Goal: Task Accomplishment & Management: Complete application form

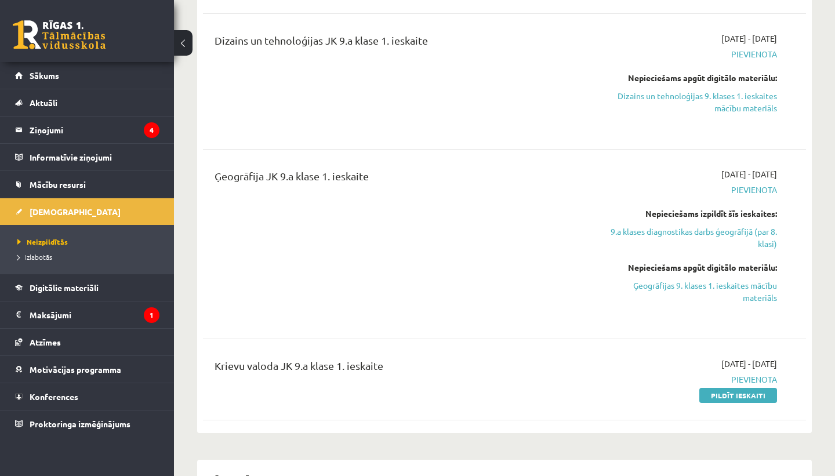
scroll to position [339, 0]
click at [734, 396] on link "Pildīt ieskaiti" at bounding box center [739, 395] width 78 height 15
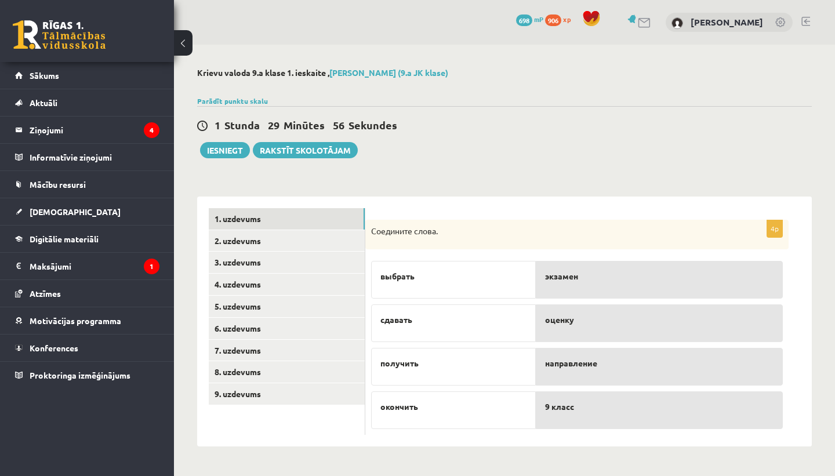
drag, startPoint x: 436, startPoint y: 278, endPoint x: 500, endPoint y: 312, distance: 72.4
click at [500, 312] on div "выбрать сдавать получить окончить" at bounding box center [453, 342] width 165 height 174
click at [490, 288] on div "выбрать" at bounding box center [453, 280] width 165 height 38
click at [431, 272] on p "выбрать" at bounding box center [454, 276] width 146 height 12
click at [305, 237] on link "2. uzdevums" at bounding box center [287, 240] width 156 height 21
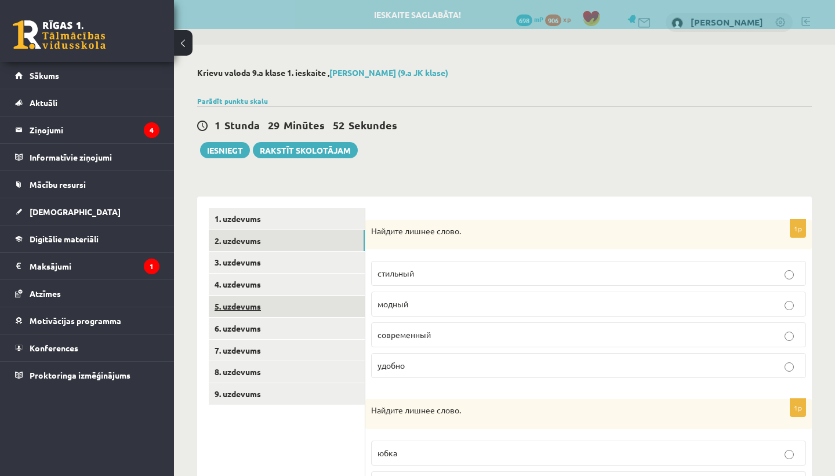
click at [293, 296] on link "5. uzdevums" at bounding box center [287, 306] width 156 height 21
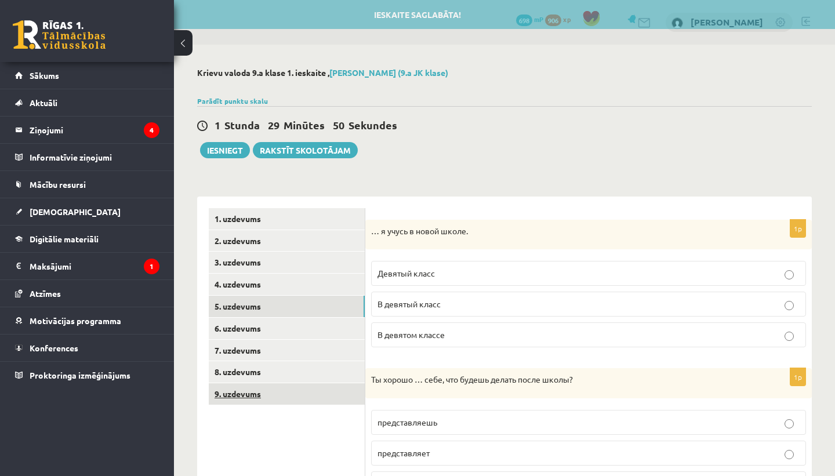
click at [278, 386] on link "9. uzdevums" at bounding box center [287, 394] width 156 height 21
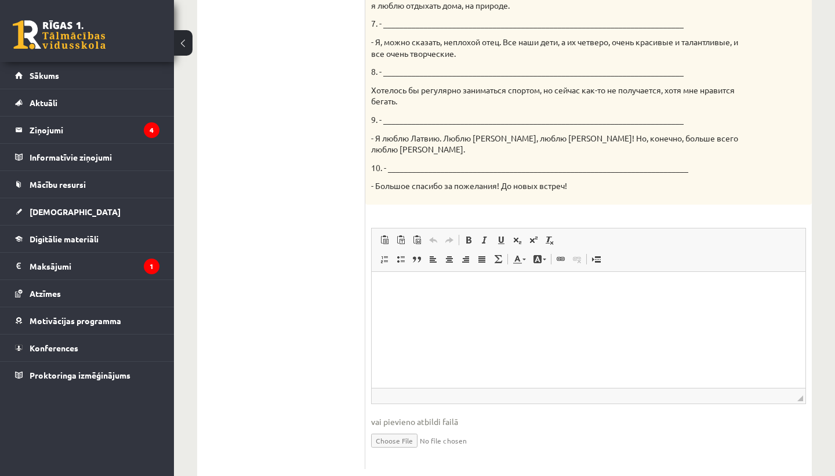
scroll to position [685, 0]
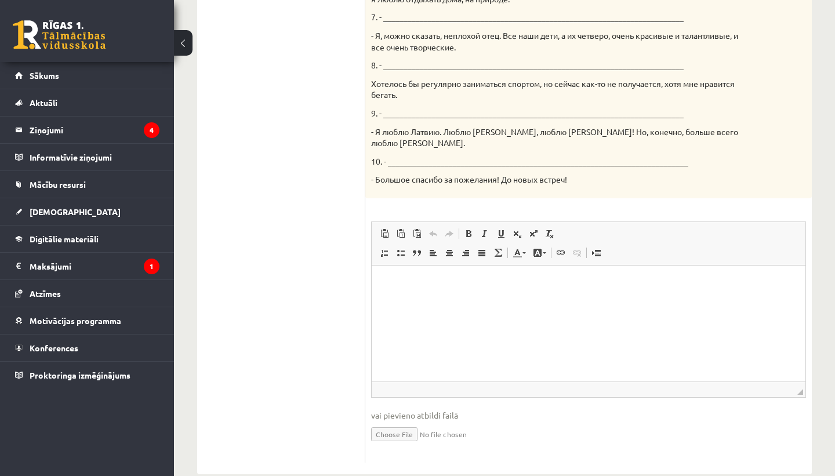
click at [457, 301] on html at bounding box center [589, 282] width 434 height 35
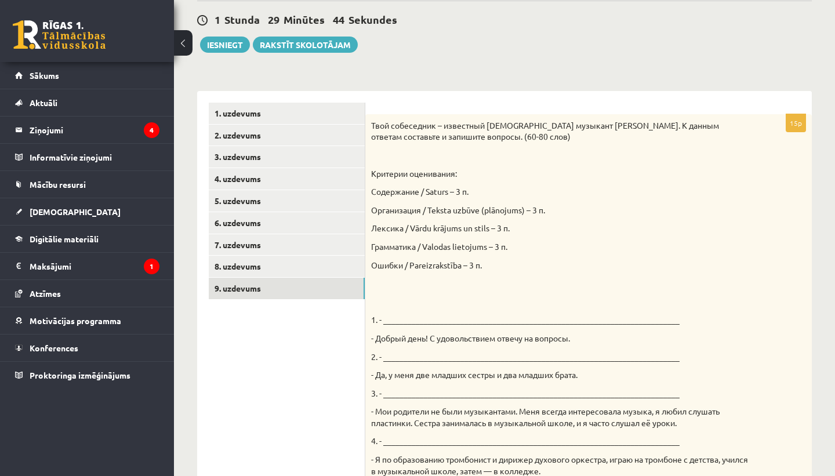
scroll to position [0, 0]
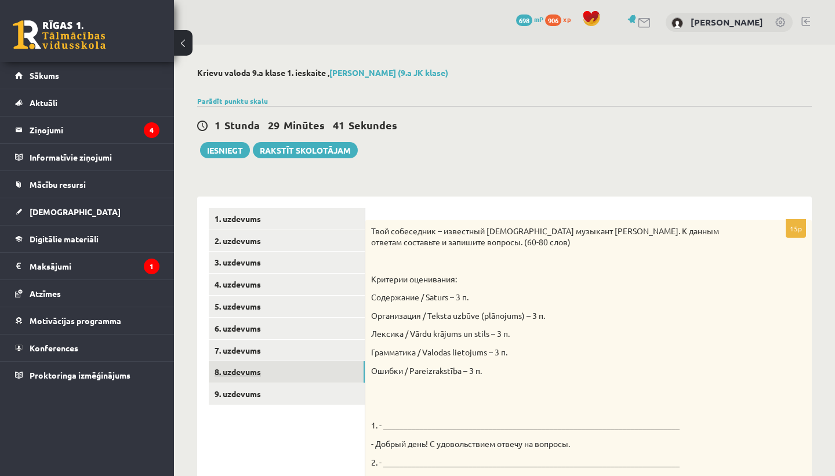
click at [256, 374] on link "8. uzdevums" at bounding box center [287, 371] width 156 height 21
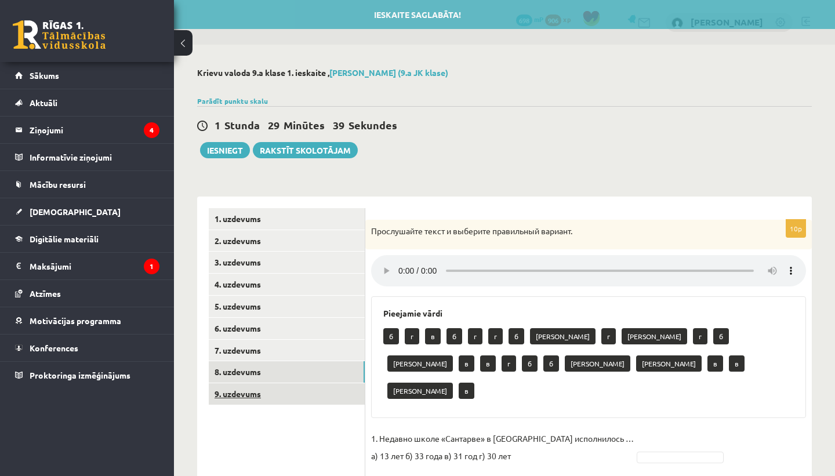
click at [267, 393] on link "9. uzdevums" at bounding box center [287, 394] width 156 height 21
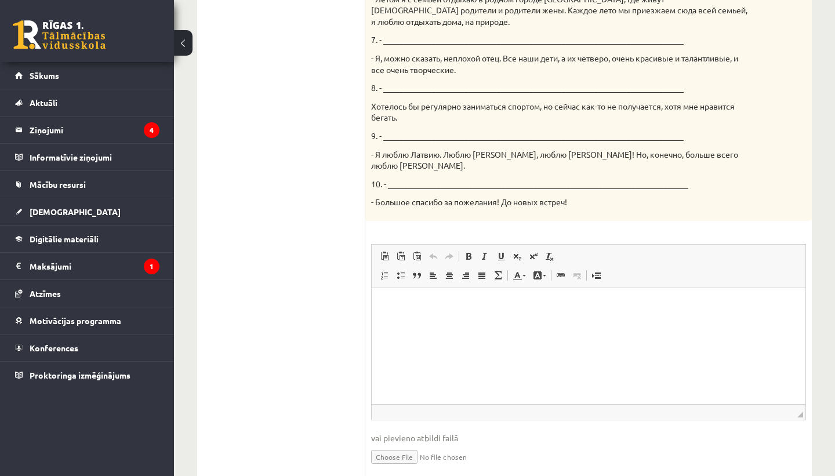
scroll to position [685, 0]
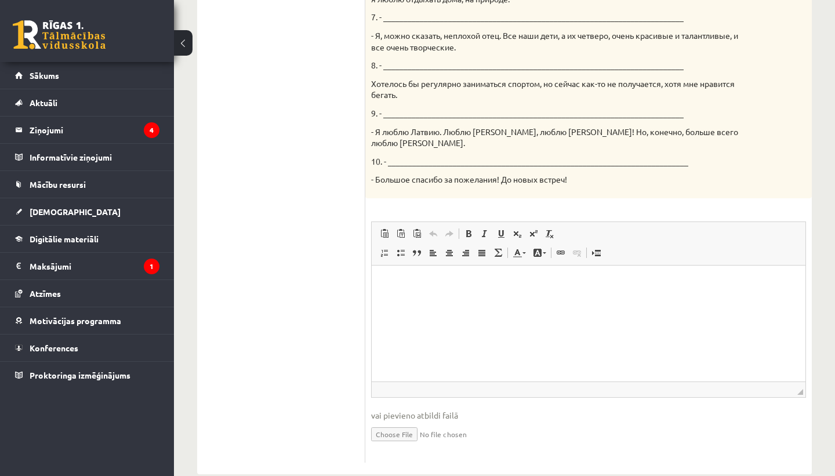
click at [455, 301] on html at bounding box center [589, 282] width 434 height 35
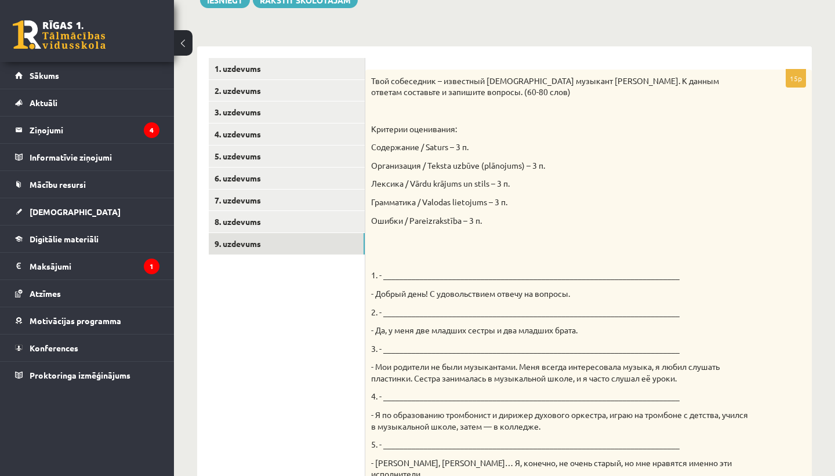
scroll to position [142, 0]
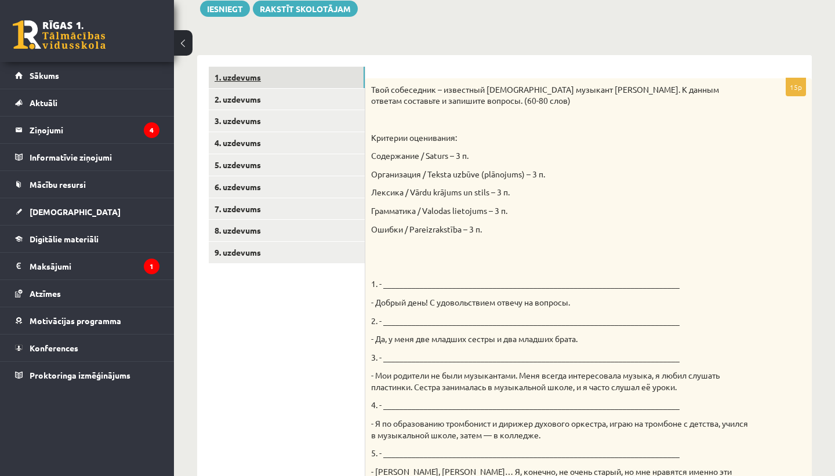
click at [276, 84] on link "1. uzdevums" at bounding box center [287, 77] width 156 height 21
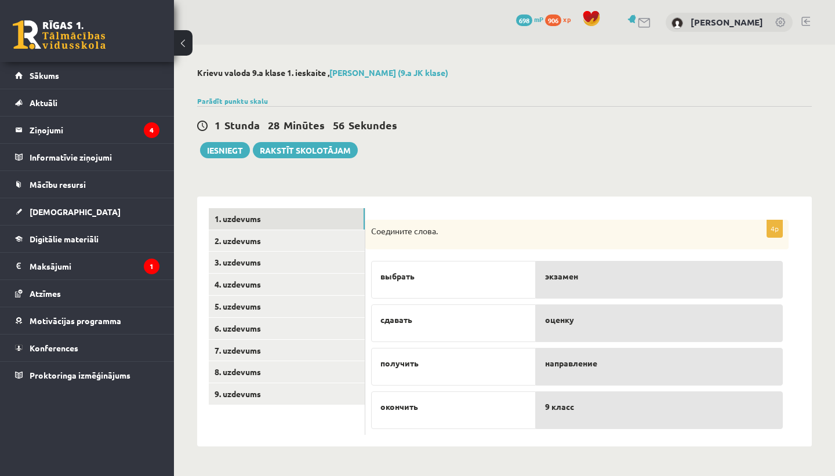
click at [439, 274] on p "выбрать" at bounding box center [454, 276] width 146 height 12
click at [454, 284] on div "выбрать" at bounding box center [453, 280] width 165 height 38
click at [581, 361] on span "направление" at bounding box center [571, 363] width 52 height 12
drag, startPoint x: 598, startPoint y: 322, endPoint x: 598, endPoint y: 315, distance: 7.0
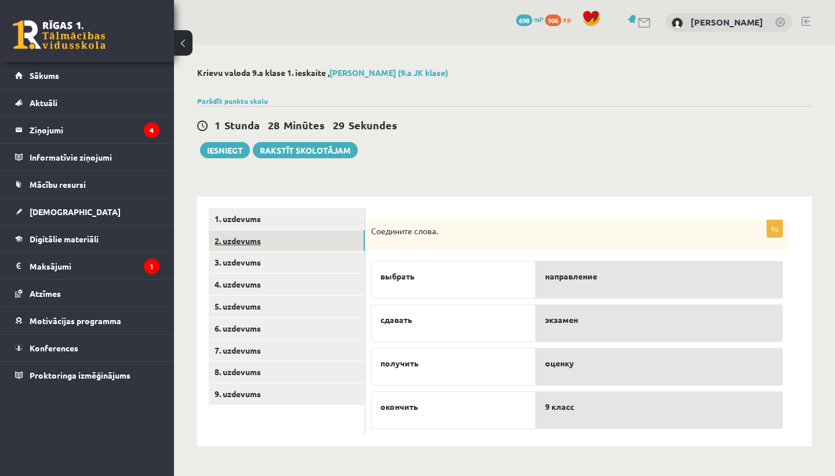
click at [271, 245] on link "2. uzdevums" at bounding box center [287, 240] width 156 height 21
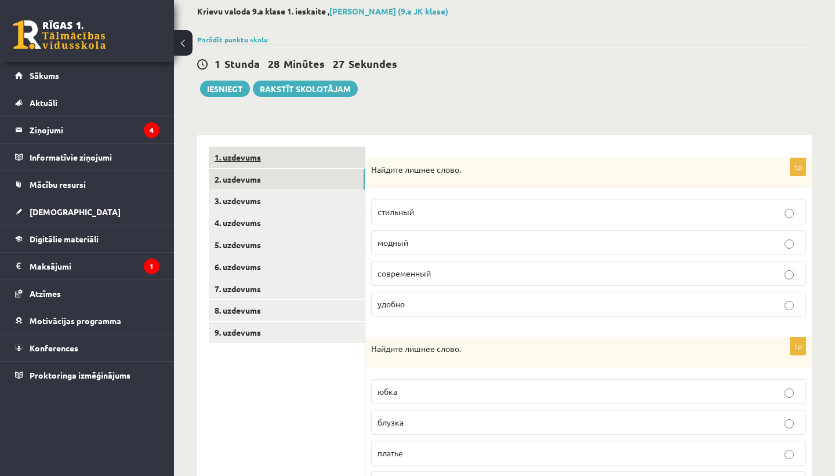
scroll to position [66, 0]
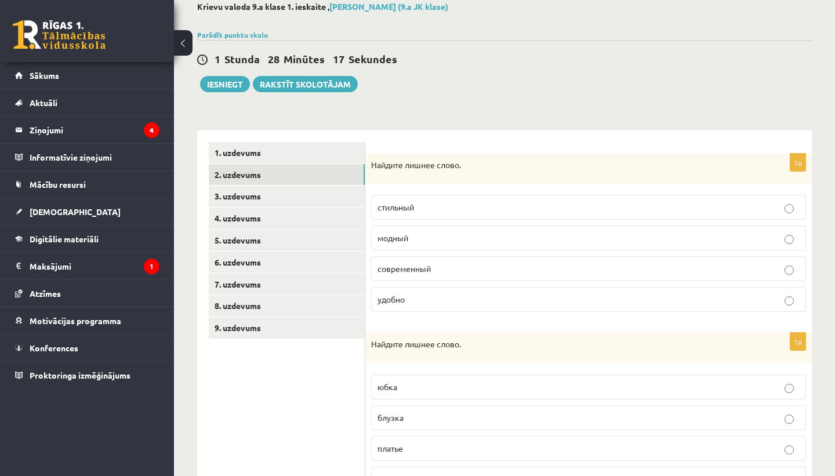
click at [579, 257] on label "современный" at bounding box center [588, 268] width 435 height 25
click at [594, 304] on p "удобно" at bounding box center [589, 300] width 422 height 12
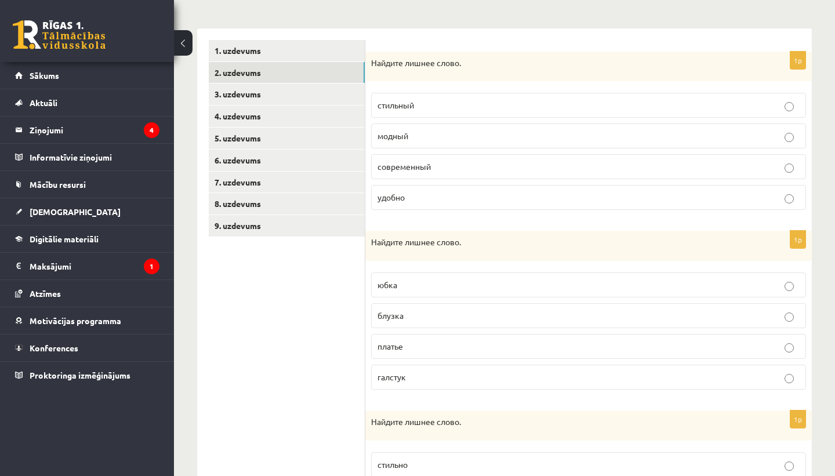
scroll to position [179, 0]
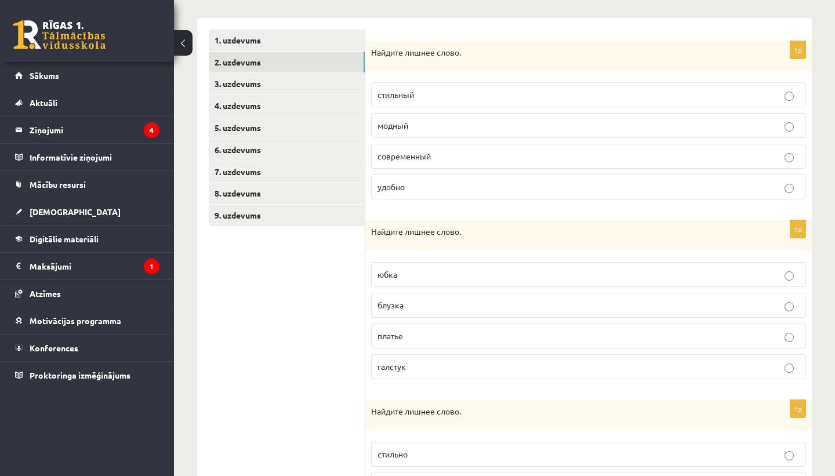
click at [643, 371] on p "галстук" at bounding box center [589, 367] width 422 height 12
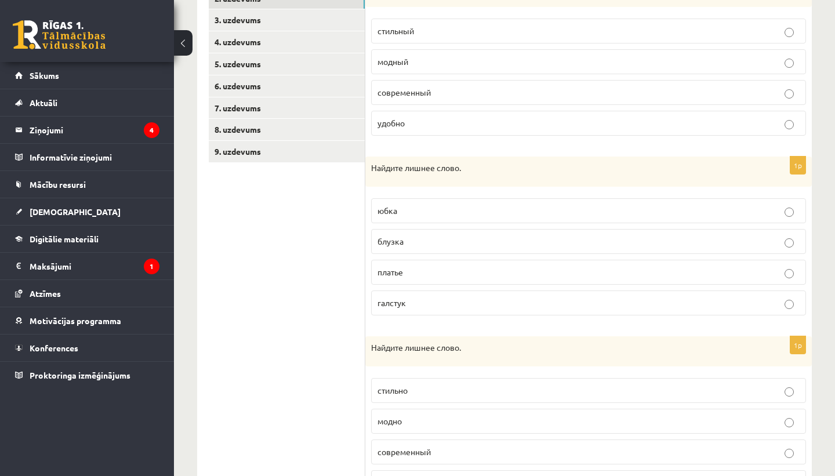
scroll to position [307, 0]
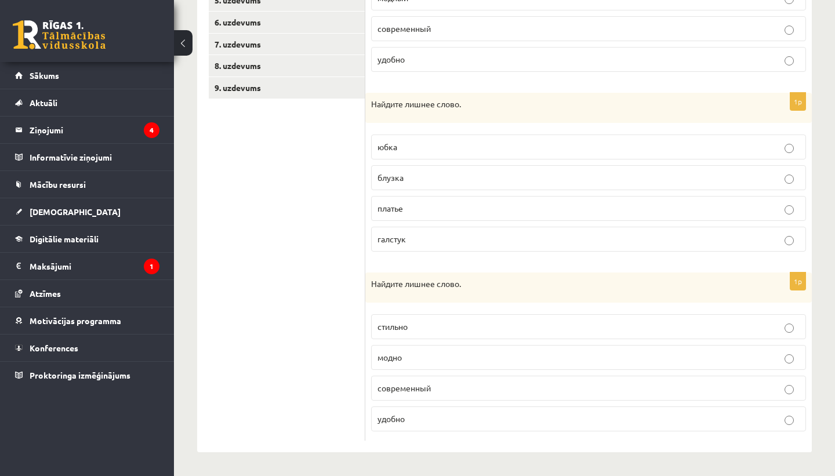
click at [672, 428] on label "удобно" at bounding box center [588, 419] width 435 height 25
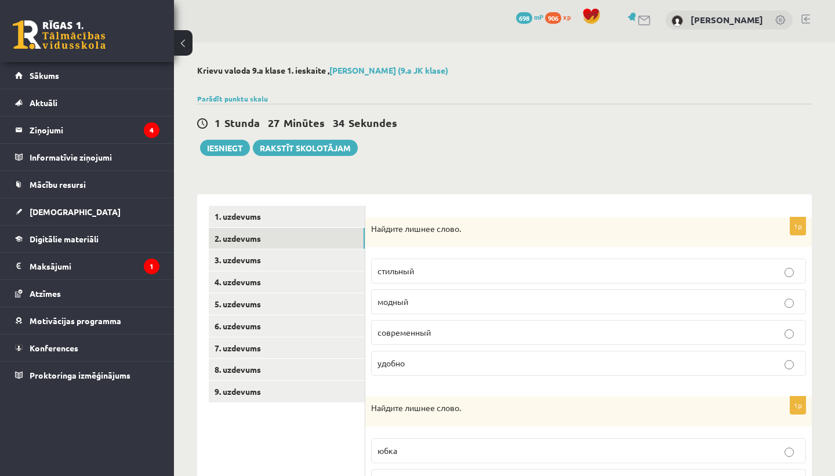
scroll to position [0, 0]
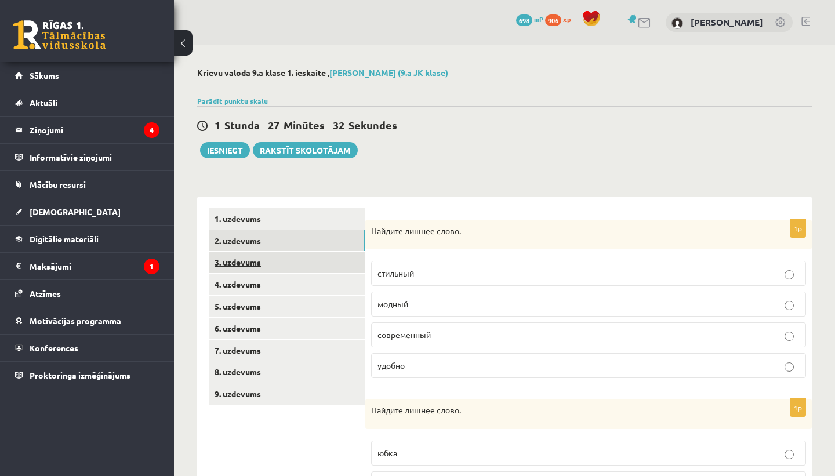
click at [339, 259] on link "3. uzdevums" at bounding box center [287, 262] width 156 height 21
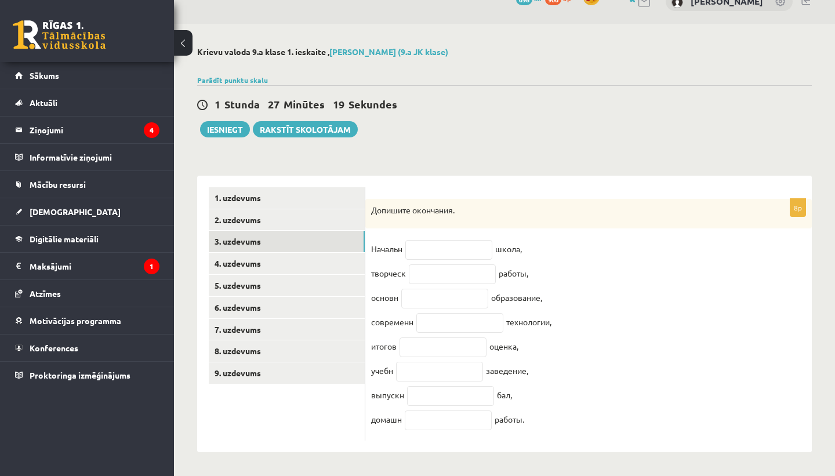
scroll to position [31, 0]
click at [457, 240] on input "text" at bounding box center [449, 250] width 87 height 20
type input "*"
click at [330, 121] on link "Rakstīt skolotājam" at bounding box center [305, 129] width 105 height 16
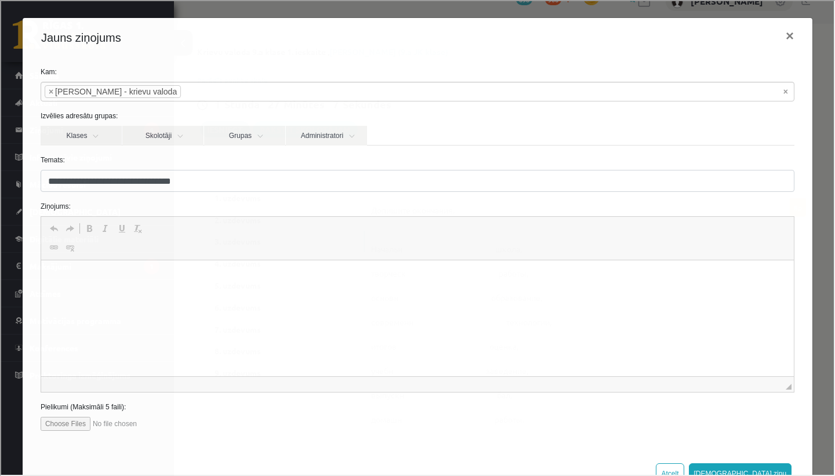
scroll to position [0, 0]
click at [232, 287] on html at bounding box center [417, 278] width 753 height 35
click at [167, 279] on p "**********" at bounding box center [417, 278] width 730 height 12
click at [160, 278] on p "**********" at bounding box center [417, 278] width 730 height 12
click at [202, 278] on p "**********" at bounding box center [417, 278] width 730 height 12
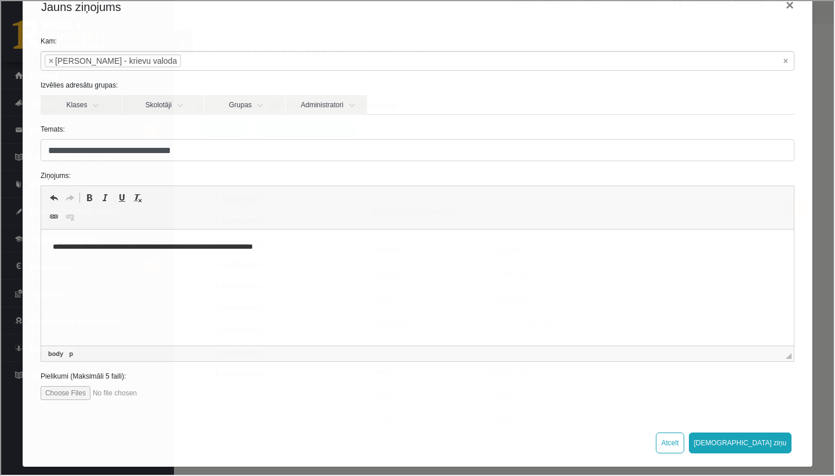
scroll to position [39, 0]
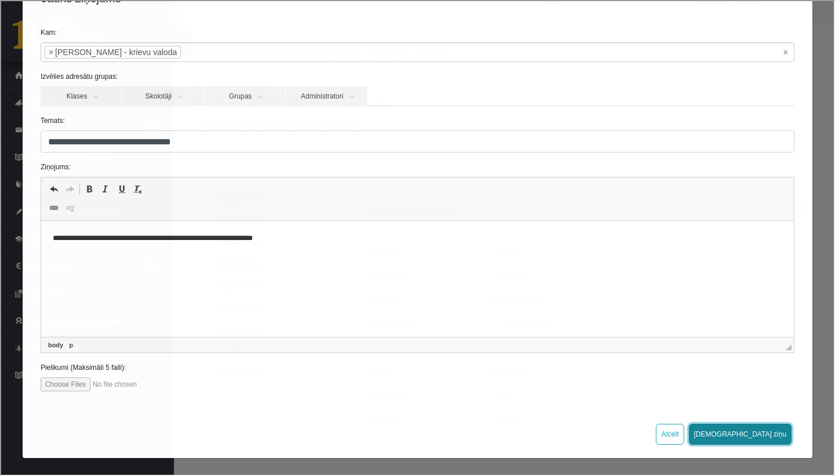
click at [776, 431] on button "Sūtīt ziņu" at bounding box center [739, 433] width 103 height 21
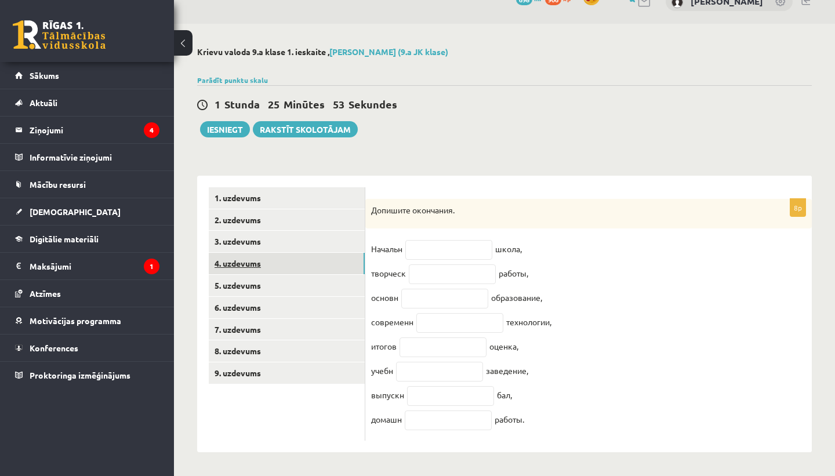
click at [347, 253] on link "4. uzdevums" at bounding box center [287, 263] width 156 height 21
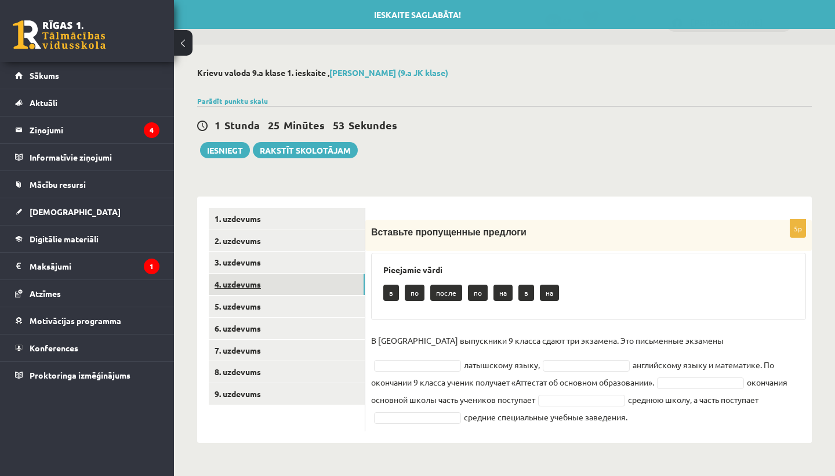
scroll to position [0, 0]
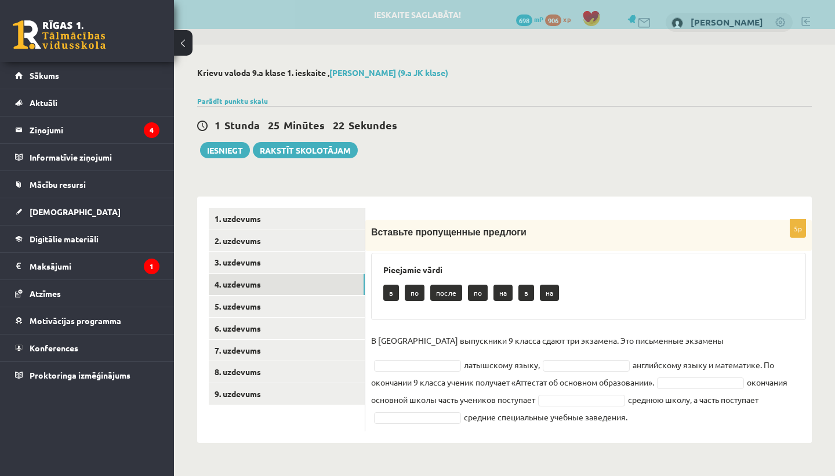
click at [483, 296] on p "по" at bounding box center [478, 293] width 20 height 16
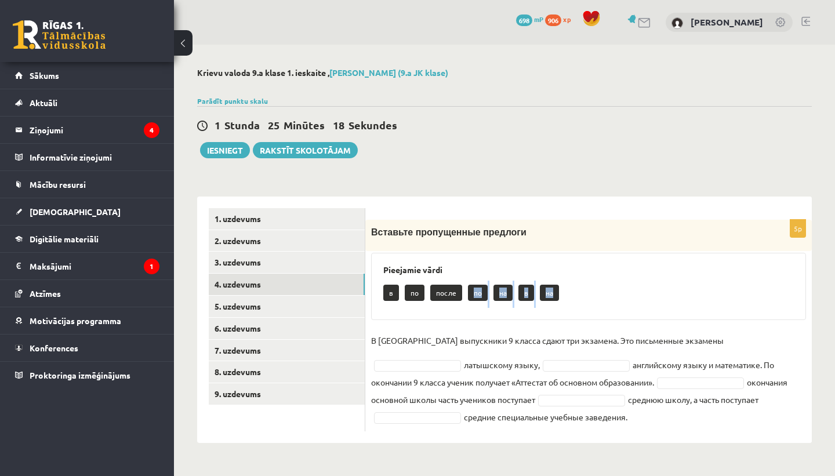
drag, startPoint x: 470, startPoint y: 294, endPoint x: 544, endPoint y: 323, distance: 79.7
click at [544, 323] on div "5p Вставьте пропущенные предлоги Pieejamie vārdi в по после по на в на В Латвии…" at bounding box center [589, 326] width 447 height 212
click at [483, 303] on div "в по после по на в на" at bounding box center [589, 294] width 411 height 27
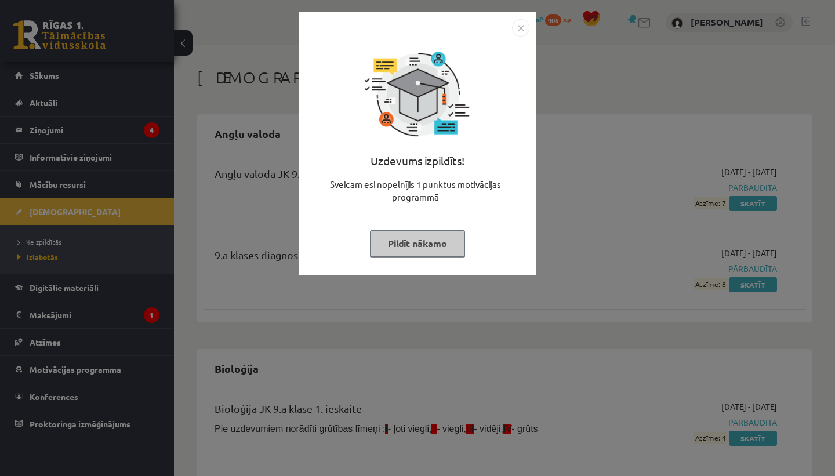
click at [524, 26] on img "Close" at bounding box center [520, 27] width 17 height 17
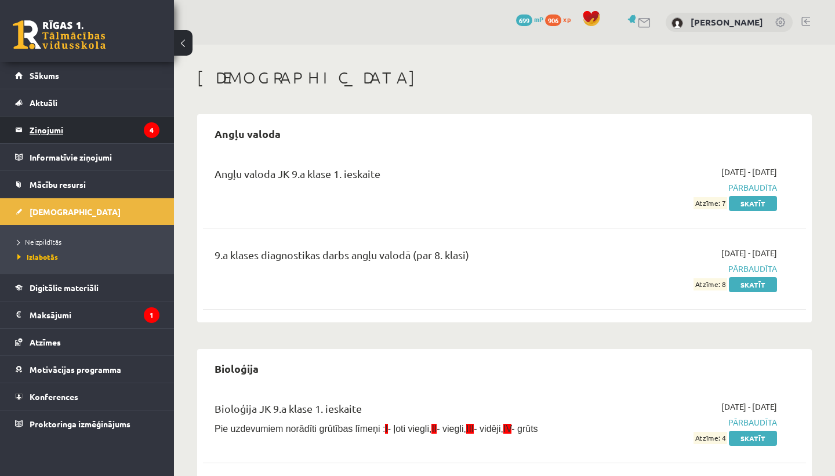
click at [100, 129] on legend "Ziņojumi 4" at bounding box center [95, 130] width 130 height 27
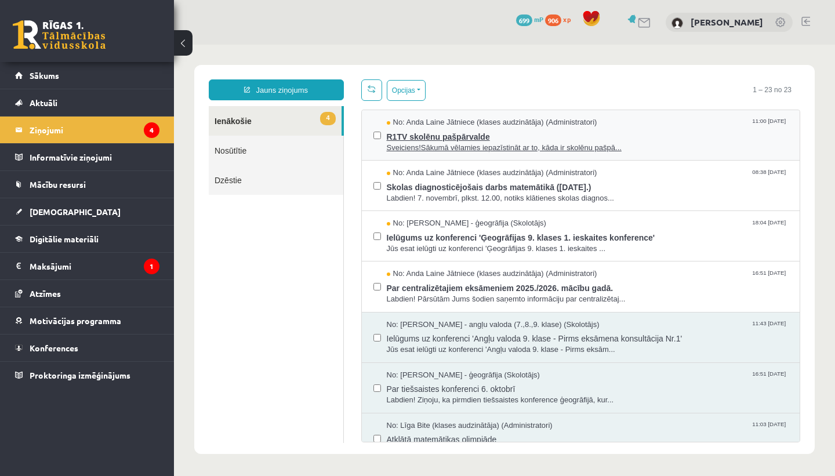
click at [553, 140] on span "R1TV skolēnu pašpārvalde" at bounding box center [588, 135] width 402 height 15
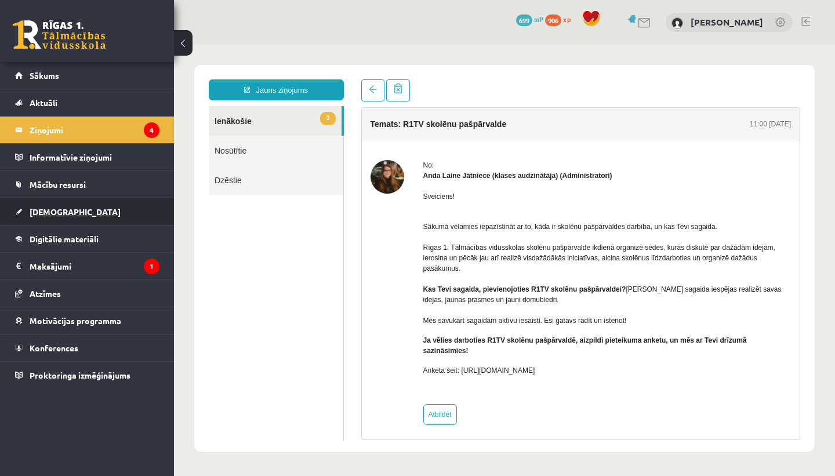
click at [91, 212] on link "[DEMOGRAPHIC_DATA]" at bounding box center [87, 211] width 144 height 27
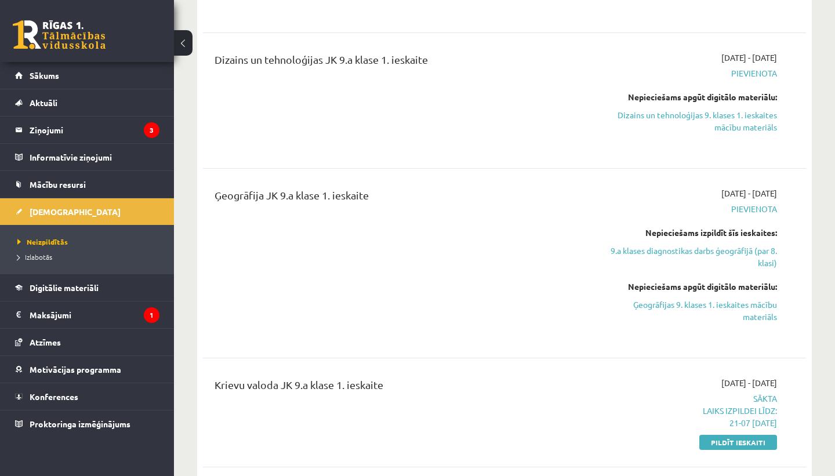
scroll to position [360, 0]
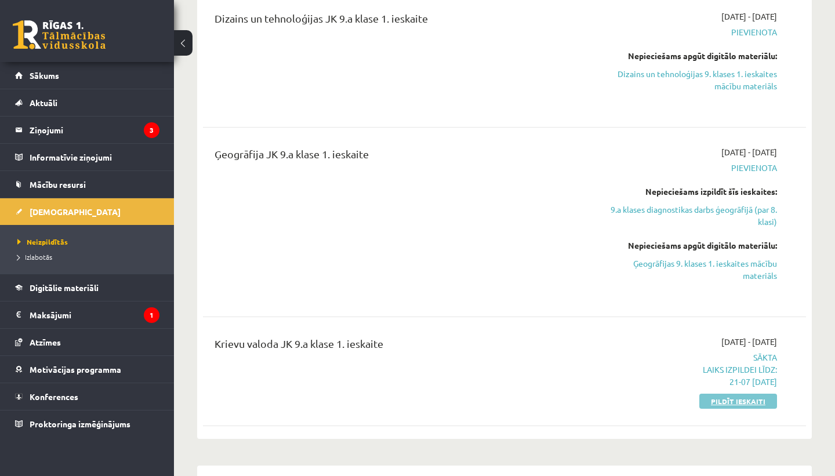
click at [729, 403] on link "Pildīt ieskaiti" at bounding box center [739, 401] width 78 height 15
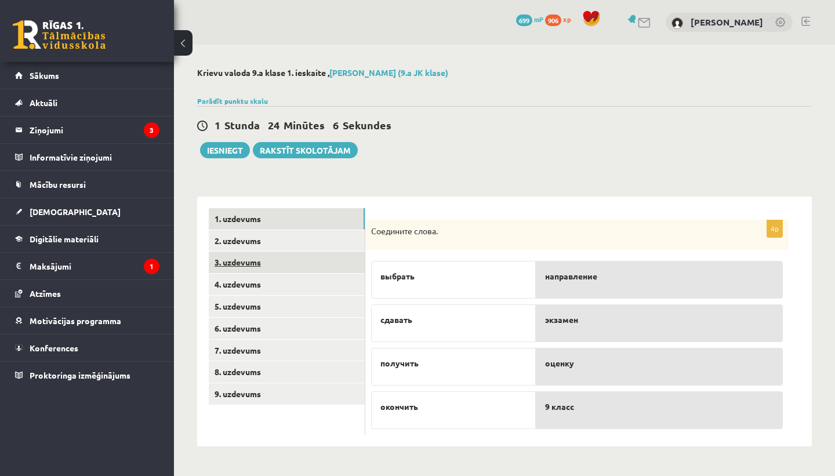
click at [353, 262] on link "3. uzdevums" at bounding box center [287, 262] width 156 height 21
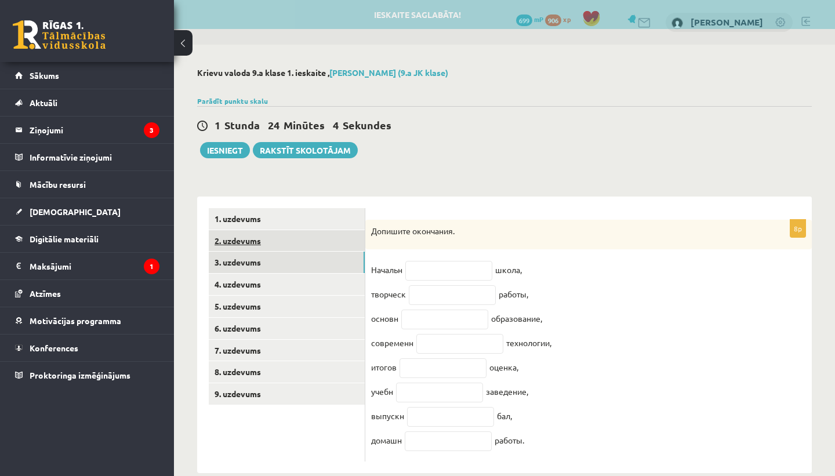
click at [324, 249] on link "2. uzdevums" at bounding box center [287, 240] width 156 height 21
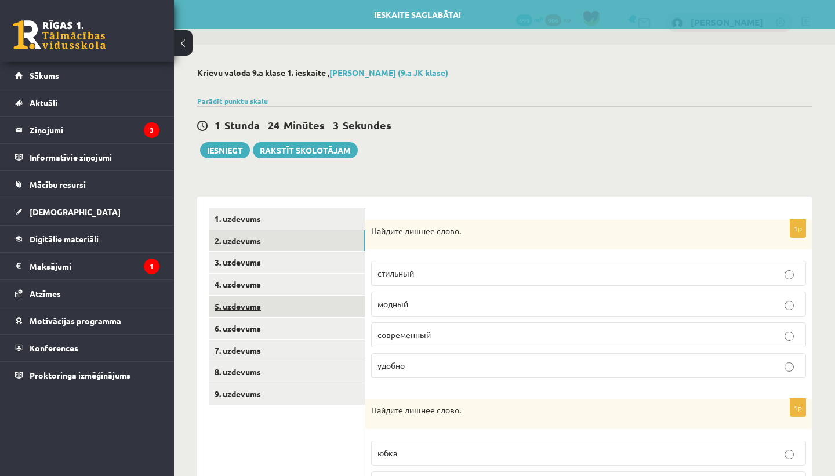
click at [317, 296] on link "5. uzdevums" at bounding box center [287, 306] width 156 height 21
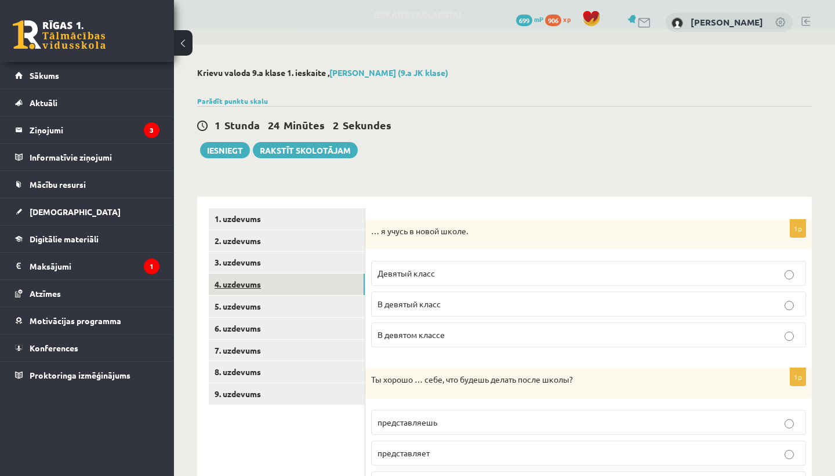
click at [320, 283] on link "4. uzdevums" at bounding box center [287, 284] width 156 height 21
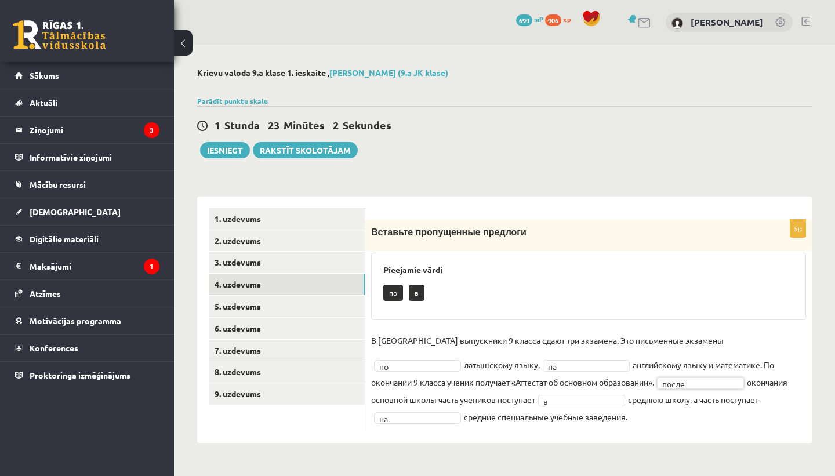
click at [543, 360] on div "на" at bounding box center [586, 366] width 87 height 12
click at [332, 310] on link "5. uzdevums" at bounding box center [287, 306] width 156 height 21
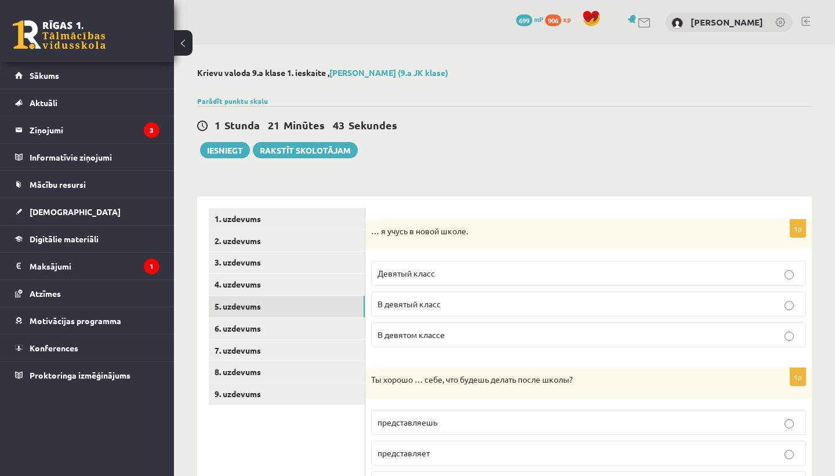
click at [403, 338] on span "В девятом классе" at bounding box center [411, 335] width 67 height 10
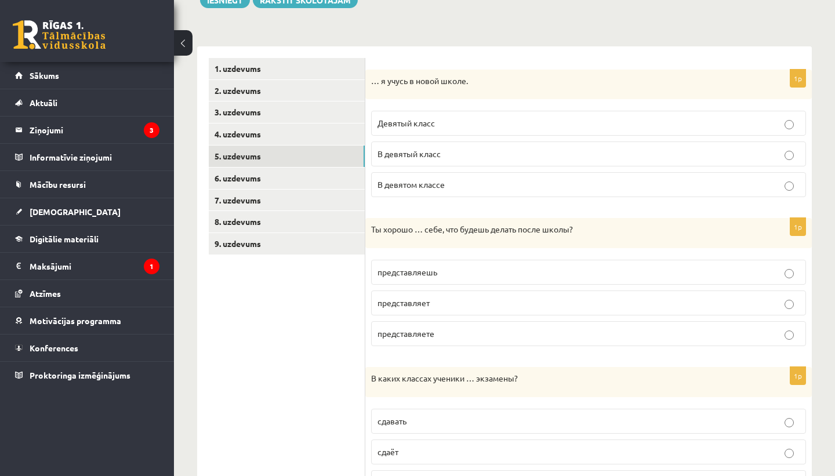
scroll to position [151, 0]
click at [451, 274] on p "представляешь" at bounding box center [589, 271] width 422 height 12
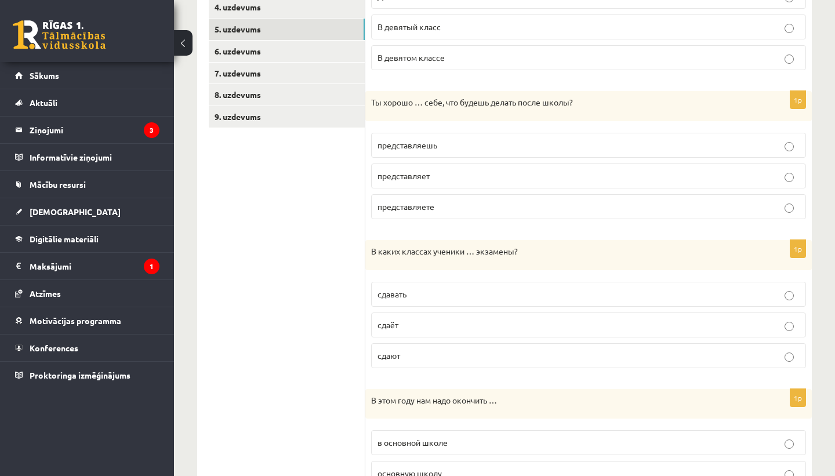
scroll to position [282, 0]
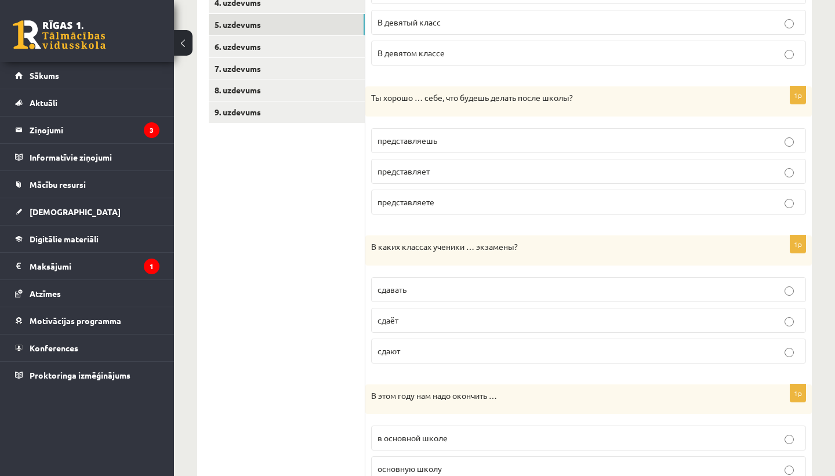
click at [422, 350] on p "сдают" at bounding box center [589, 351] width 422 height 12
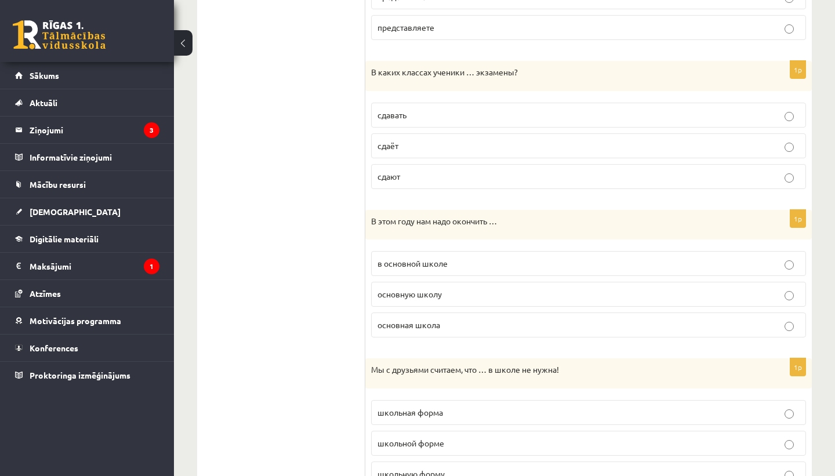
scroll to position [464, 0]
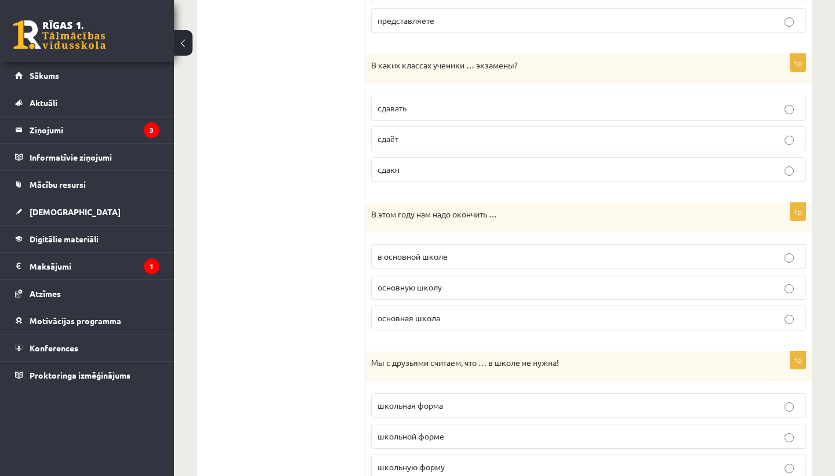
click at [417, 288] on span "основную школу" at bounding box center [410, 287] width 64 height 10
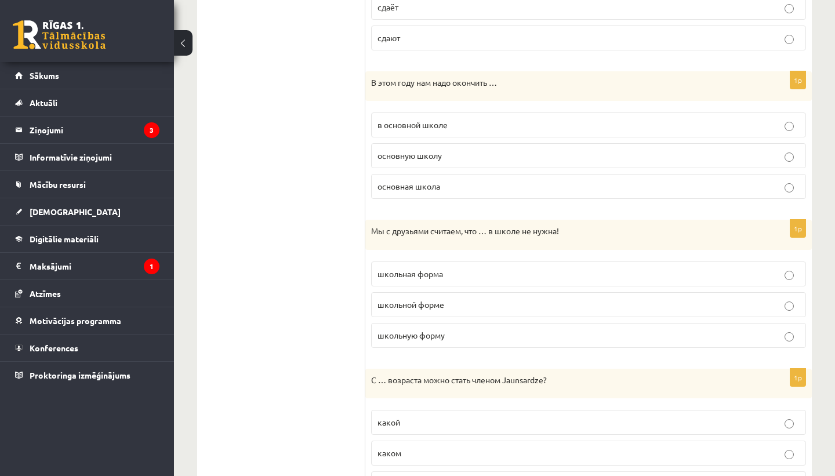
scroll to position [602, 0]
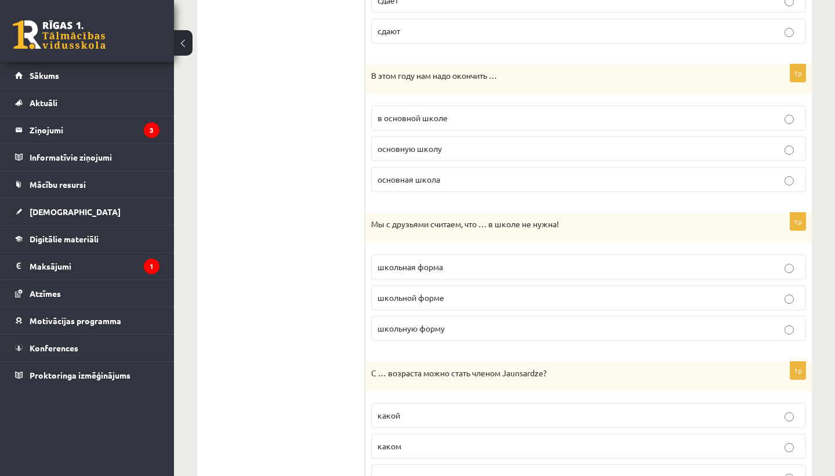
click at [418, 269] on span "школьная форма" at bounding box center [411, 267] width 66 height 10
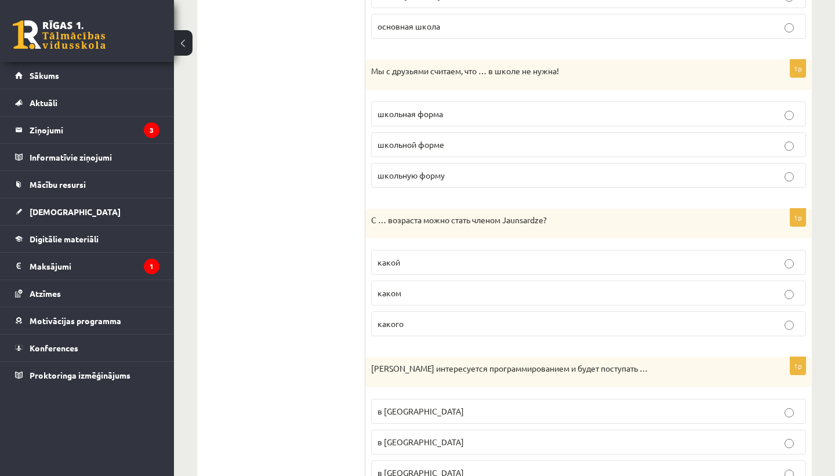
scroll to position [759, 0]
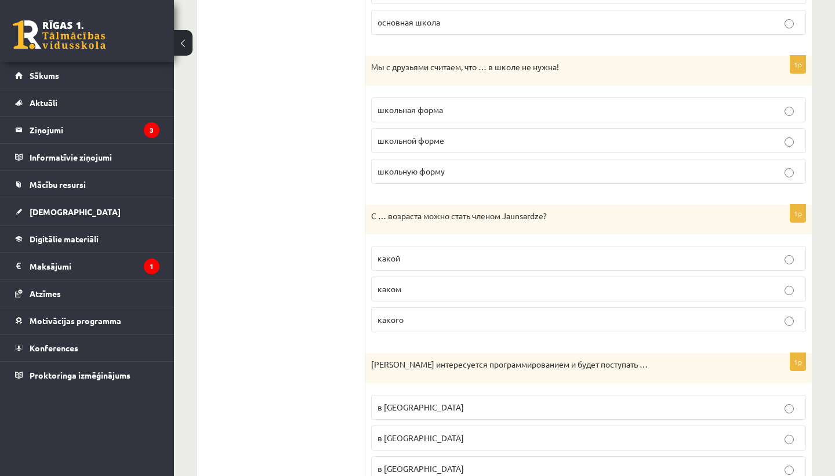
click at [422, 319] on p "какого" at bounding box center [589, 320] width 422 height 12
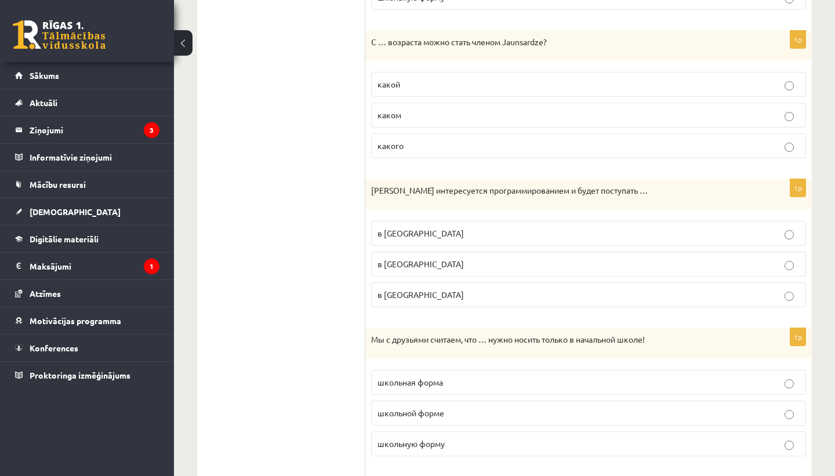
scroll to position [960, 0]
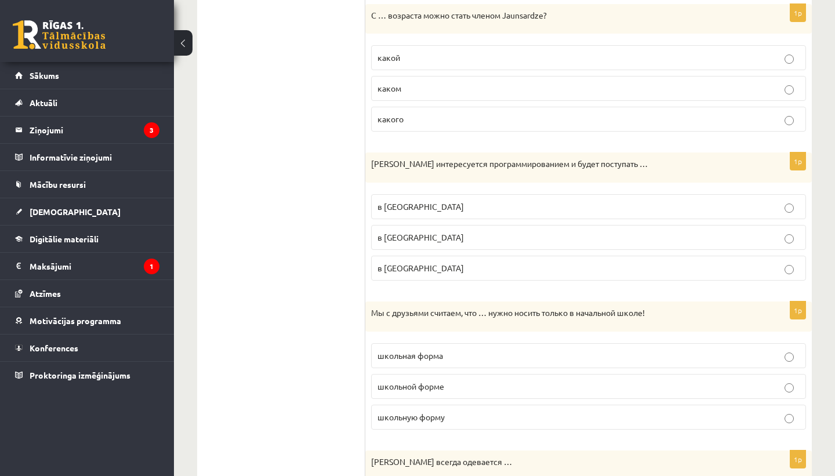
click at [440, 204] on span "в [GEOGRAPHIC_DATA]" at bounding box center [421, 206] width 86 height 10
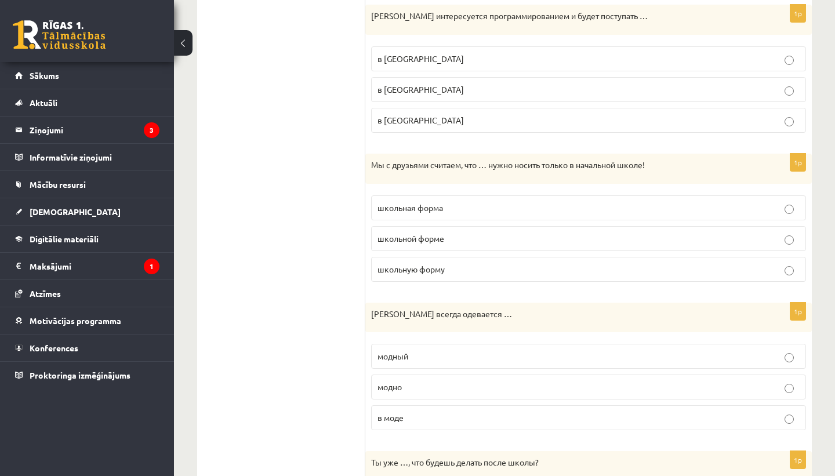
scroll to position [1109, 0]
click at [440, 270] on span "школьную форму" at bounding box center [411, 268] width 67 height 10
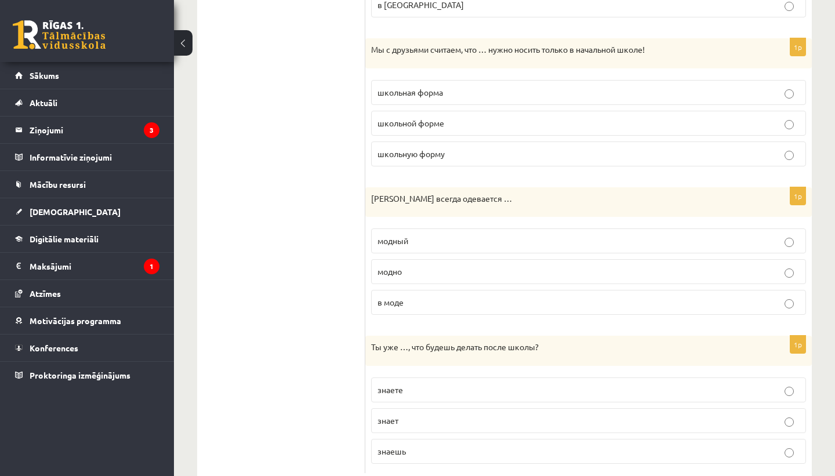
scroll to position [1228, 0]
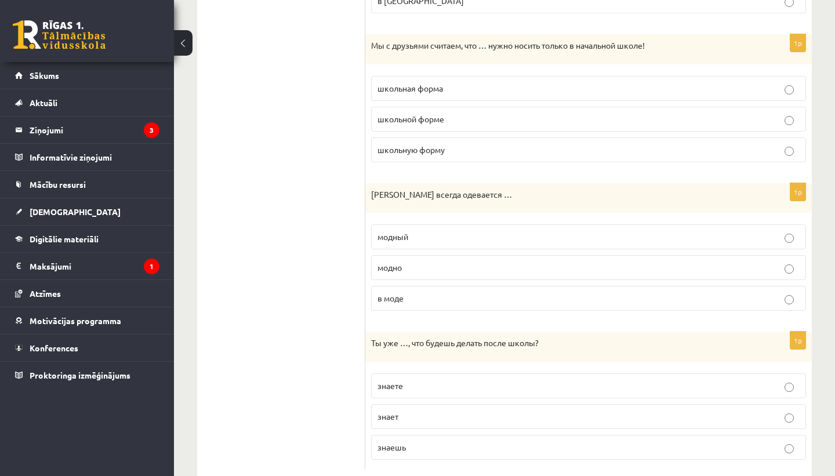
click at [430, 271] on p "модно" at bounding box center [589, 268] width 422 height 12
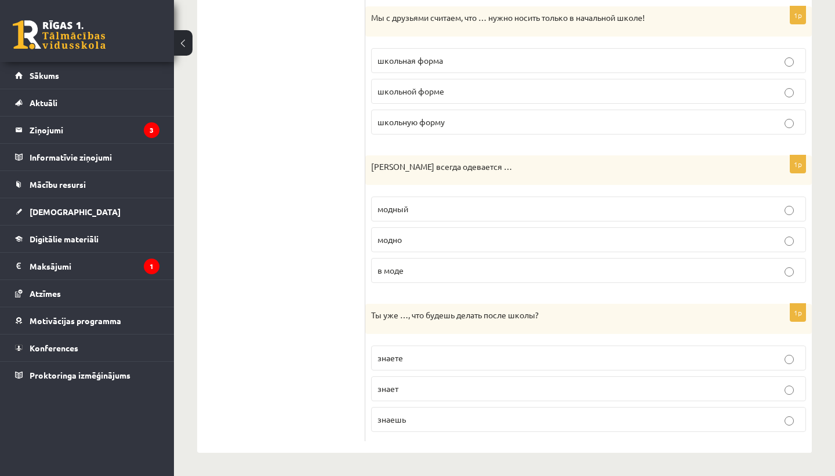
click at [442, 420] on p "знаешь" at bounding box center [589, 420] width 422 height 12
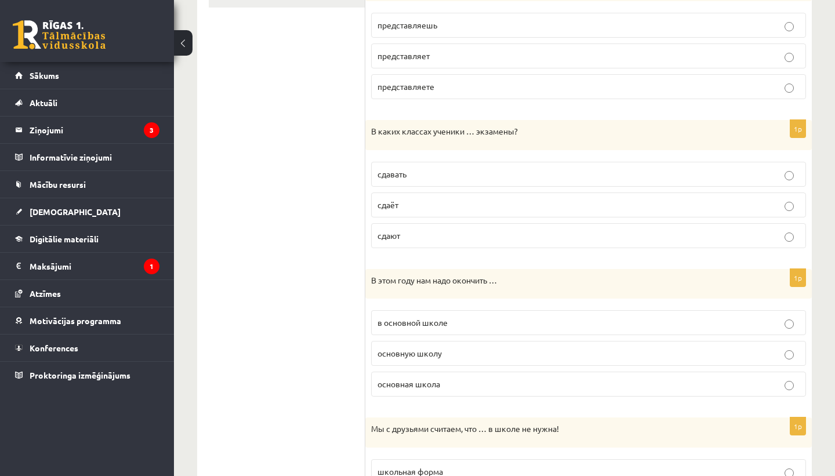
scroll to position [0, 0]
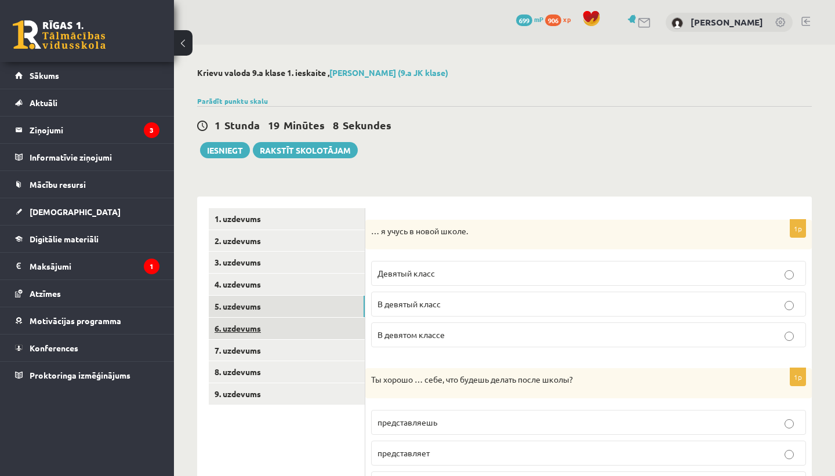
click at [303, 325] on link "6. uzdevums" at bounding box center [287, 328] width 156 height 21
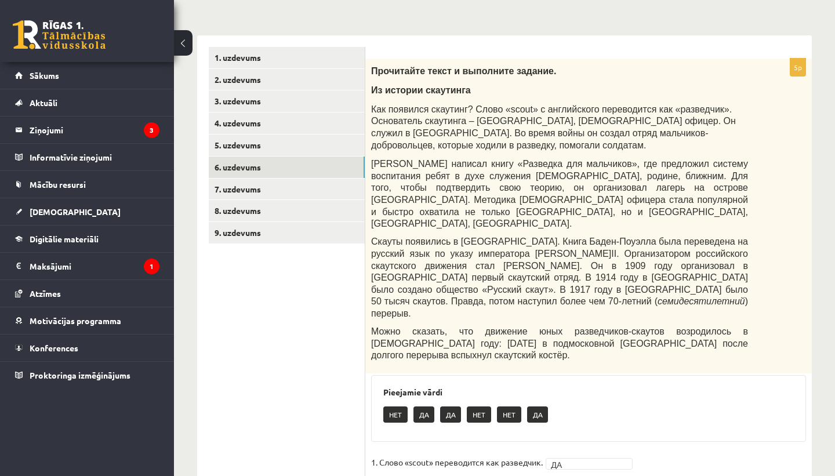
scroll to position [278, 0]
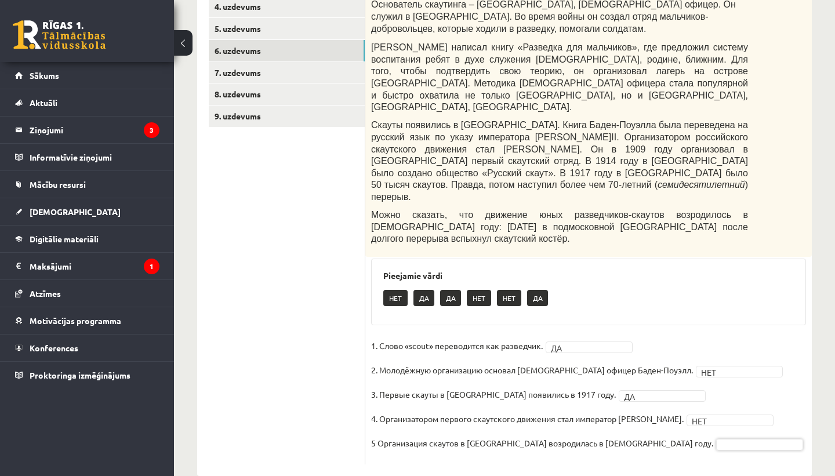
click at [234, 75] on link "7. uzdevums" at bounding box center [287, 72] width 156 height 21
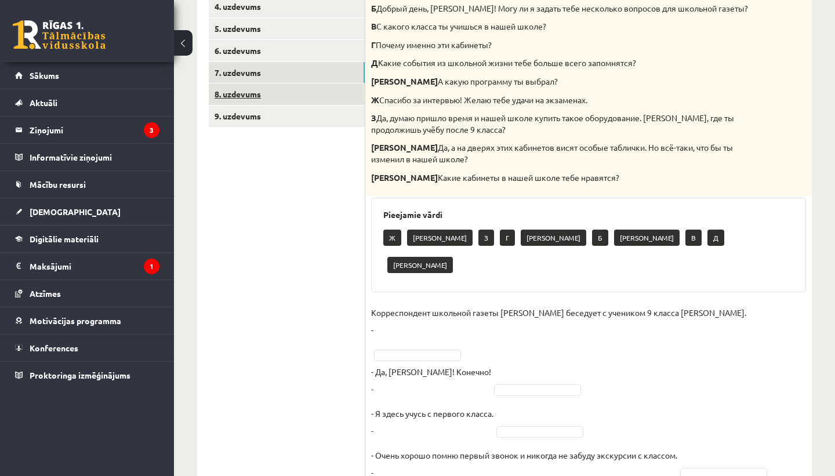
click at [237, 89] on link "8. uzdevums" at bounding box center [287, 94] width 156 height 21
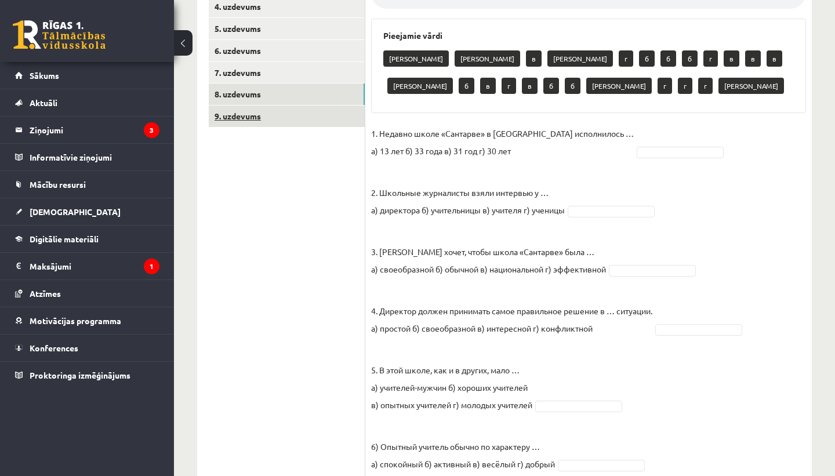
click at [243, 110] on link "9. uzdevums" at bounding box center [287, 116] width 156 height 21
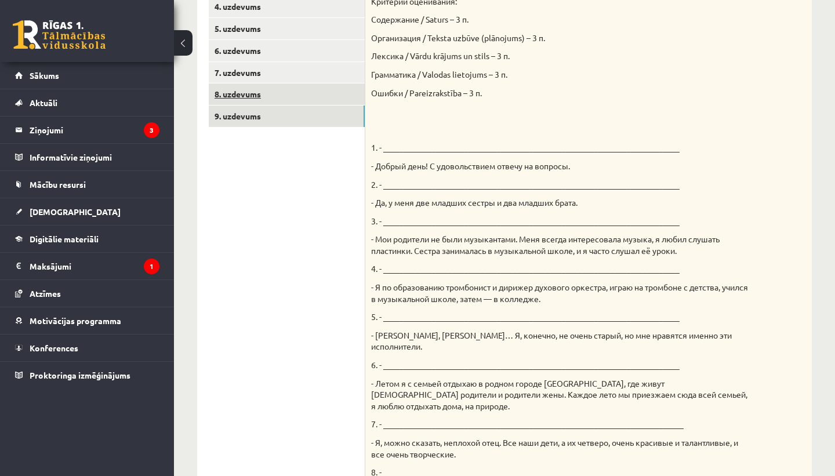
click at [237, 98] on link "8. uzdevums" at bounding box center [287, 94] width 156 height 21
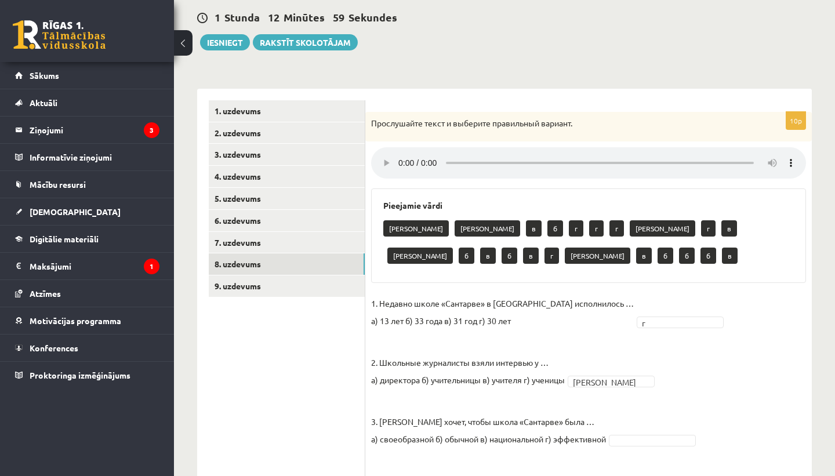
scroll to position [112, 0]
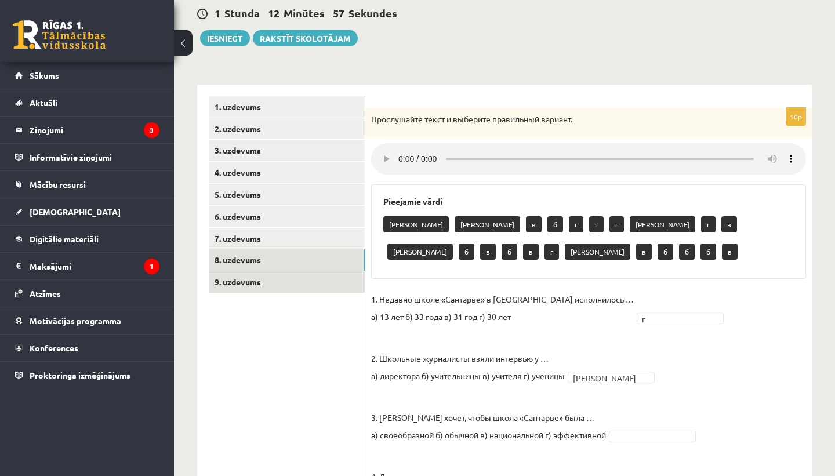
click at [324, 276] on link "9. uzdevums" at bounding box center [287, 282] width 156 height 21
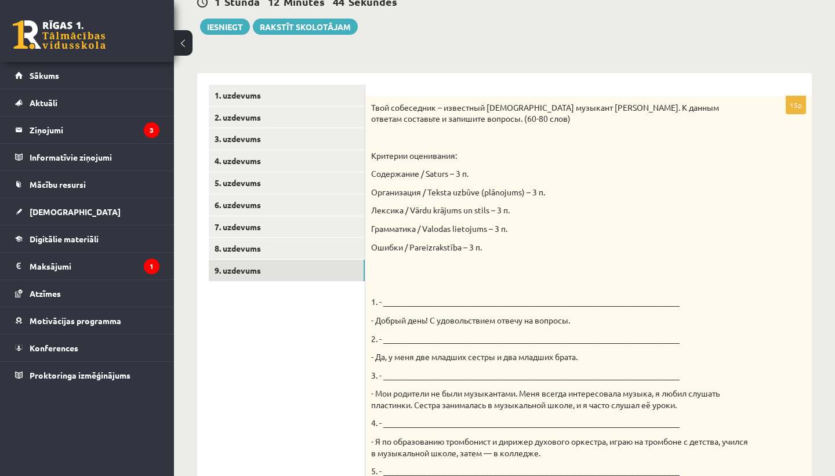
scroll to position [0, 0]
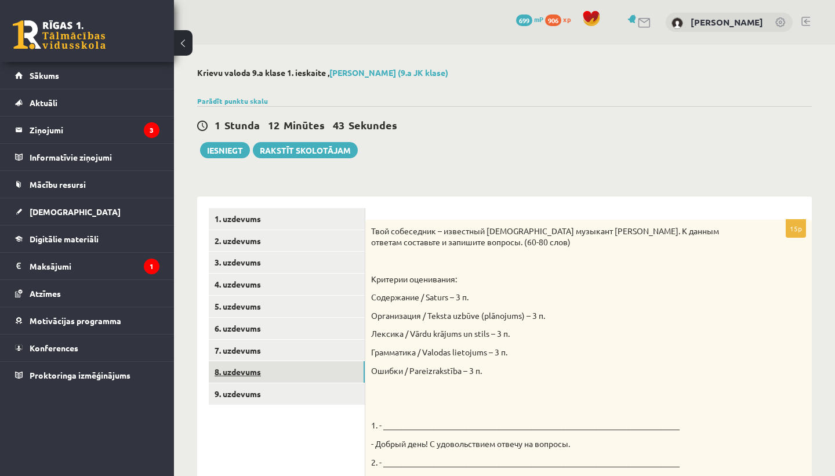
click at [258, 366] on link "8. uzdevums" at bounding box center [287, 371] width 156 height 21
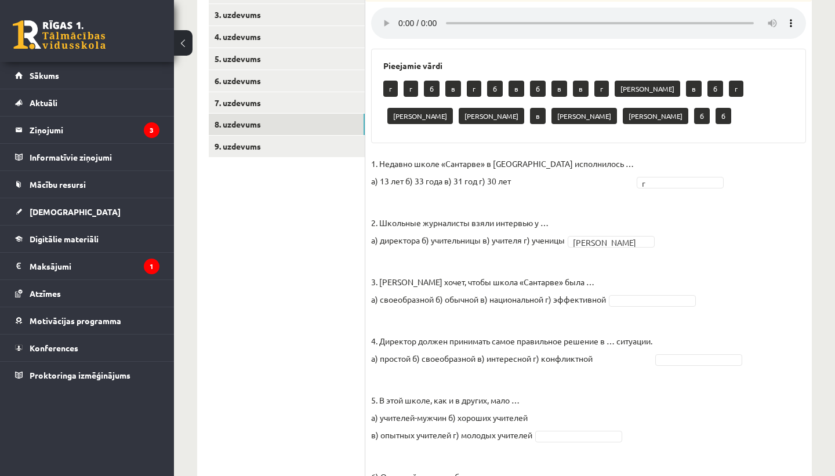
scroll to position [249, 0]
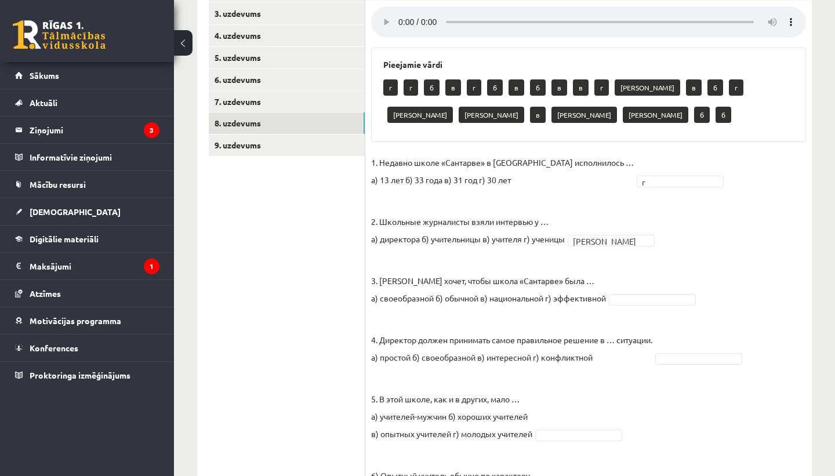
click at [636, 294] on div at bounding box center [652, 300] width 87 height 12
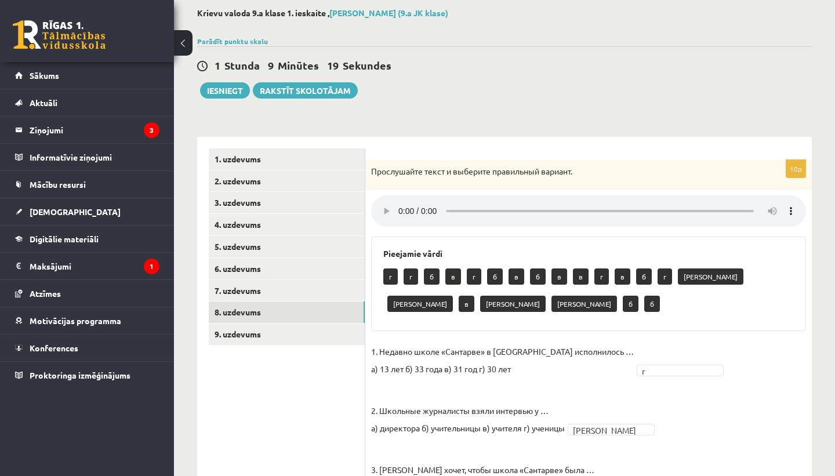
scroll to position [0, 0]
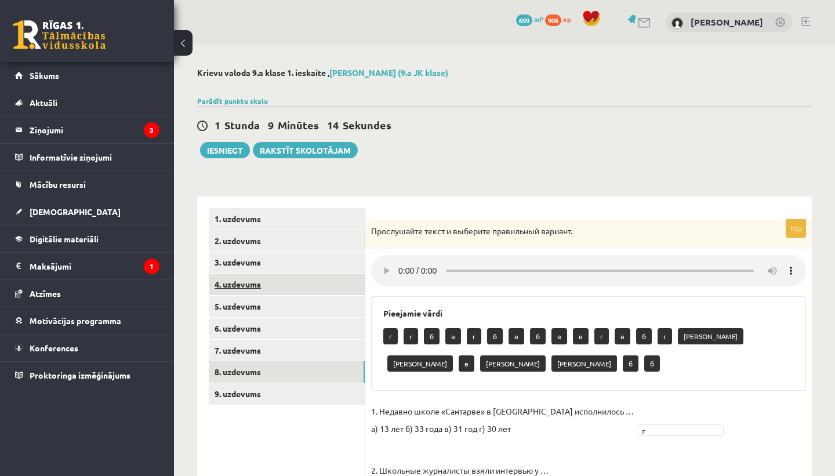
click at [313, 293] on link "4. uzdevums" at bounding box center [287, 284] width 156 height 21
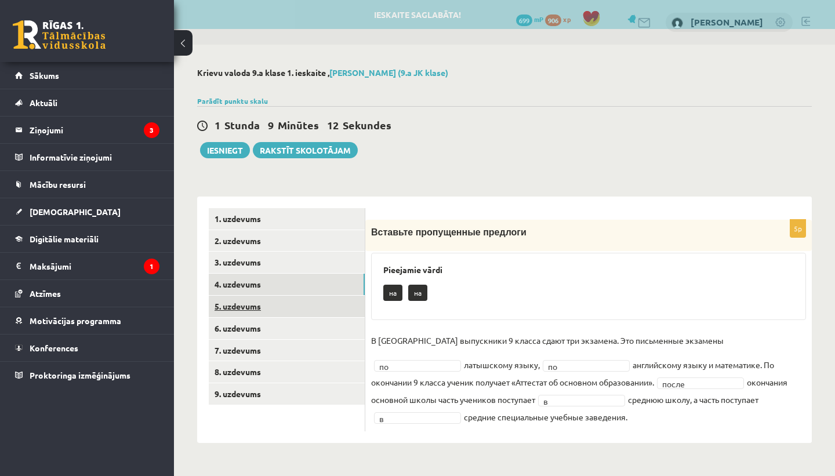
click at [300, 309] on link "5. uzdevums" at bounding box center [287, 306] width 156 height 21
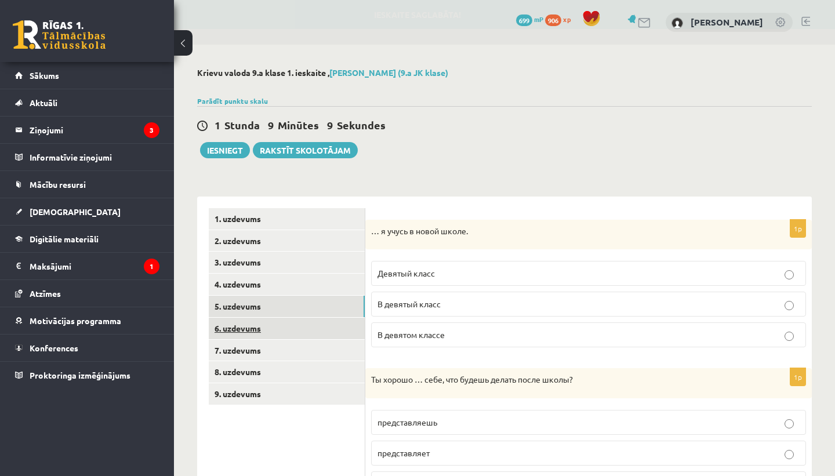
click at [293, 337] on link "6. uzdevums" at bounding box center [287, 328] width 156 height 21
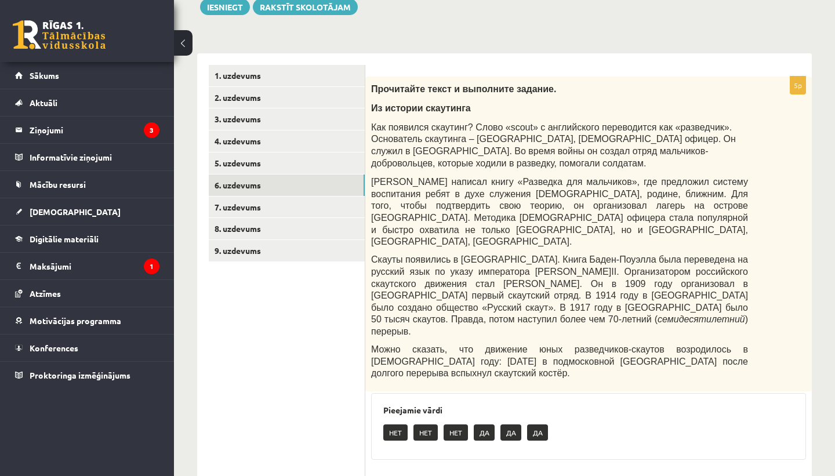
scroll to position [143, 0]
click at [367, 251] on div "Прочитайте текст и выполните задание. Из истории скаутинга Как появился скаутин…" at bounding box center [589, 234] width 447 height 315
click at [360, 251] on link "9. uzdevums" at bounding box center [287, 251] width 156 height 21
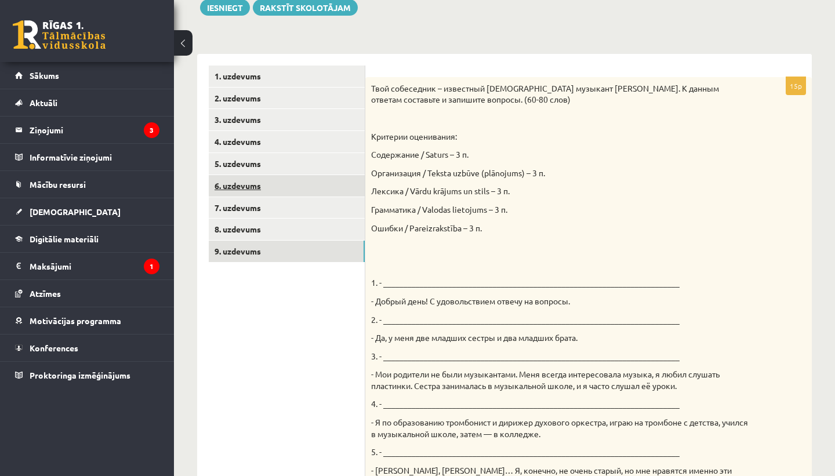
scroll to position [0, 0]
click at [282, 188] on link "6. uzdevums" at bounding box center [287, 185] width 156 height 21
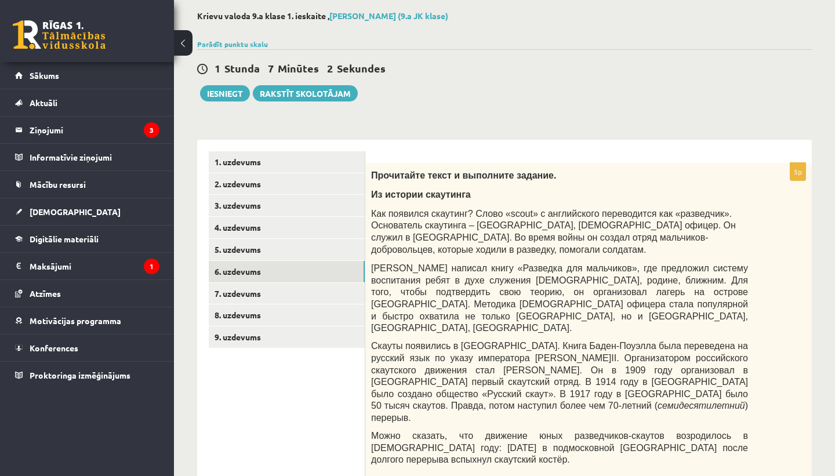
scroll to position [49, 0]
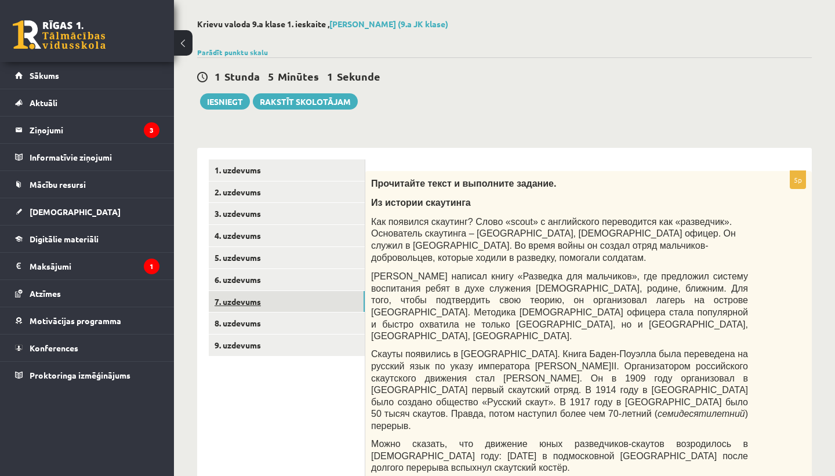
click at [306, 308] on link "7. uzdevums" at bounding box center [287, 301] width 156 height 21
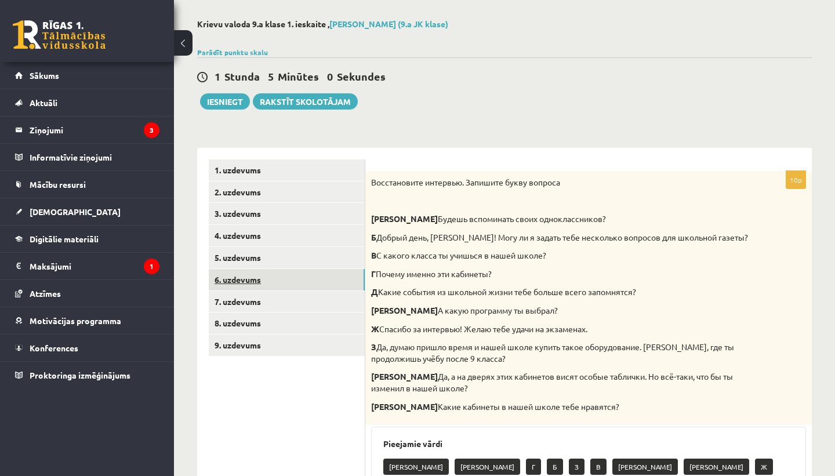
click at [307, 286] on link "6. uzdevums" at bounding box center [287, 279] width 156 height 21
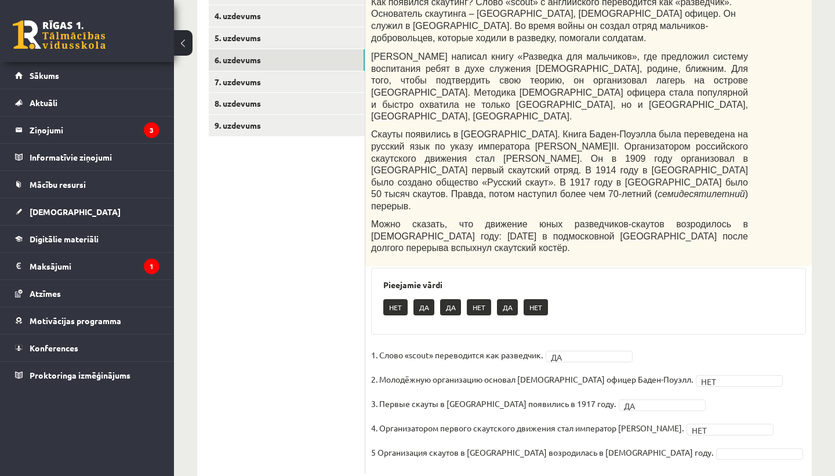
scroll to position [278, 0]
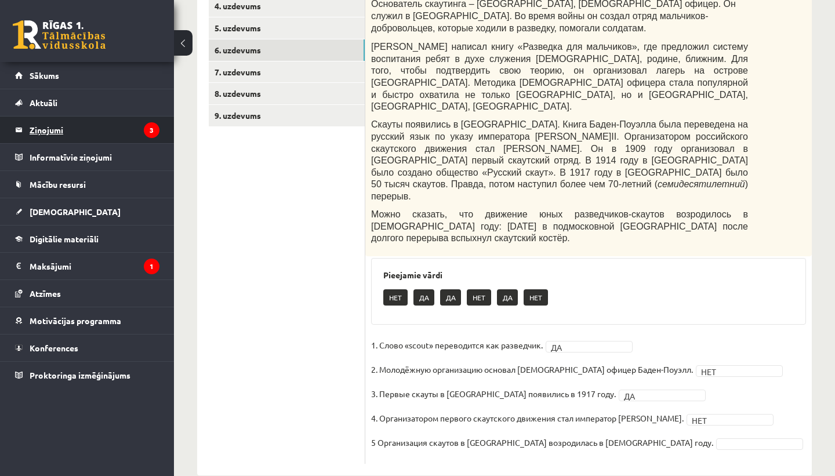
click at [138, 140] on legend "Ziņojumi 3" at bounding box center [95, 130] width 130 height 27
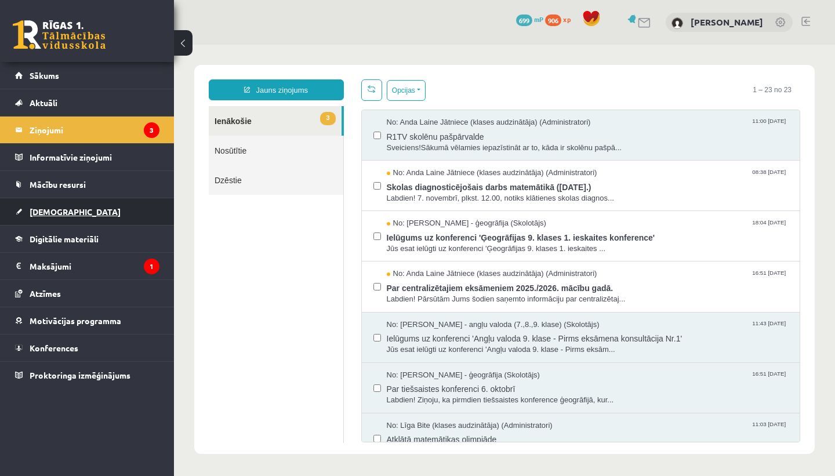
click at [121, 218] on link "[DEMOGRAPHIC_DATA]" at bounding box center [87, 211] width 144 height 27
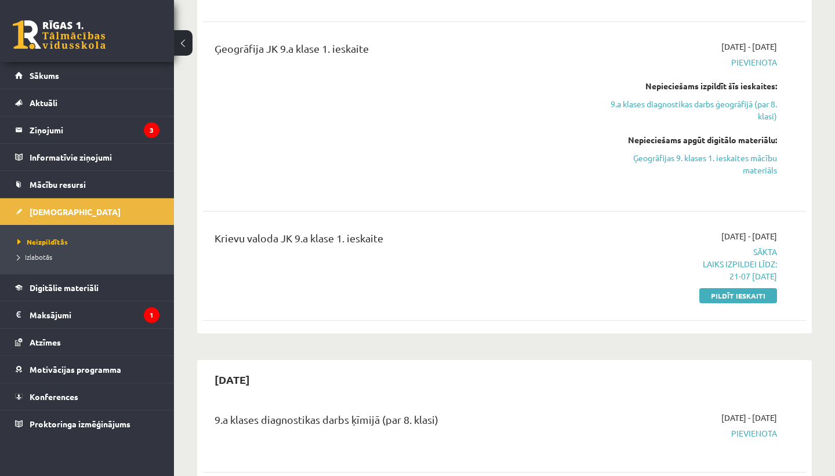
scroll to position [471, 0]
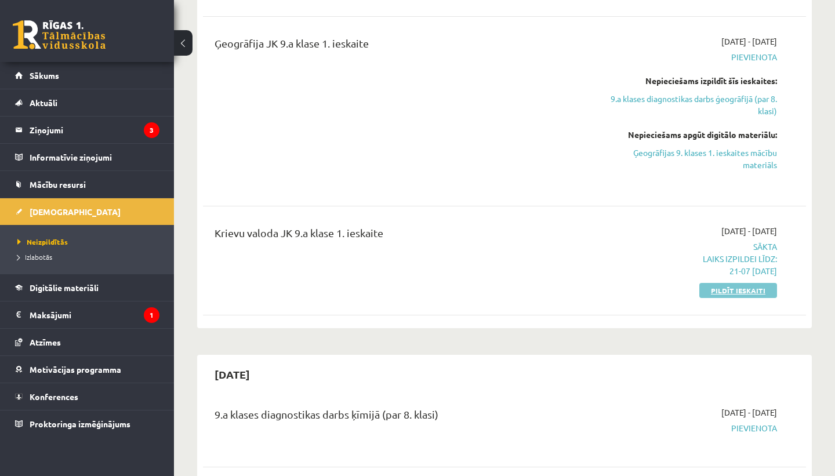
click at [740, 291] on link "Pildīt ieskaiti" at bounding box center [739, 290] width 78 height 15
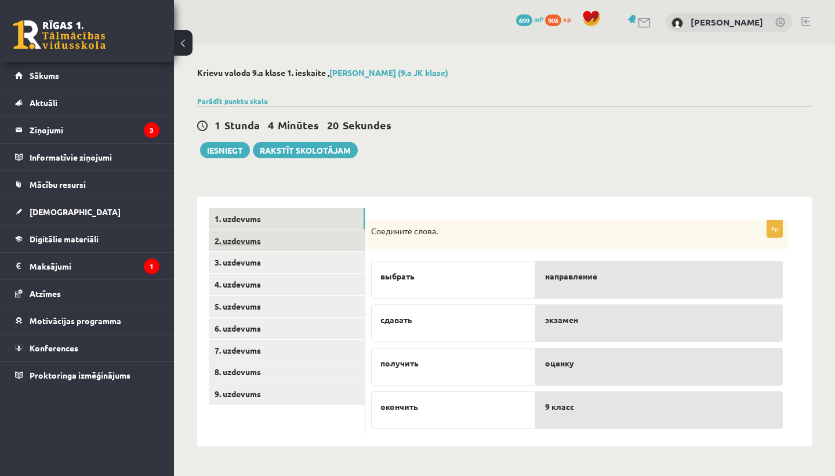
click at [315, 249] on link "2. uzdevums" at bounding box center [287, 240] width 156 height 21
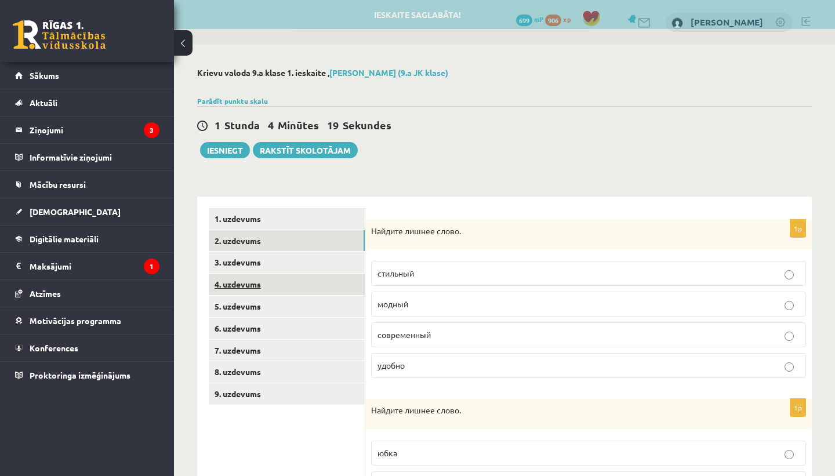
click at [318, 274] on link "4. uzdevums" at bounding box center [287, 284] width 156 height 21
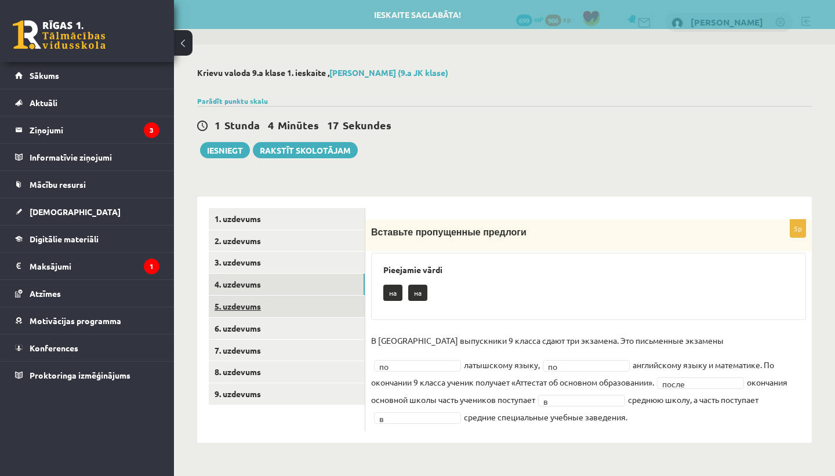
click at [318, 315] on link "5. uzdevums" at bounding box center [287, 306] width 156 height 21
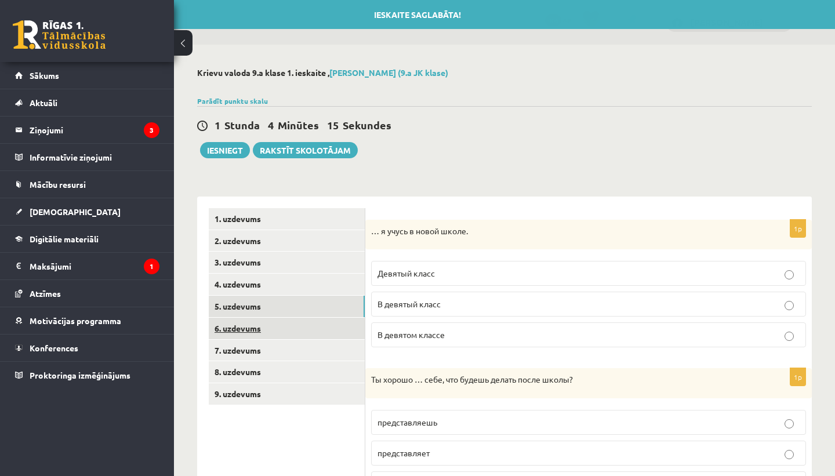
click at [324, 331] on link "6. uzdevums" at bounding box center [287, 328] width 156 height 21
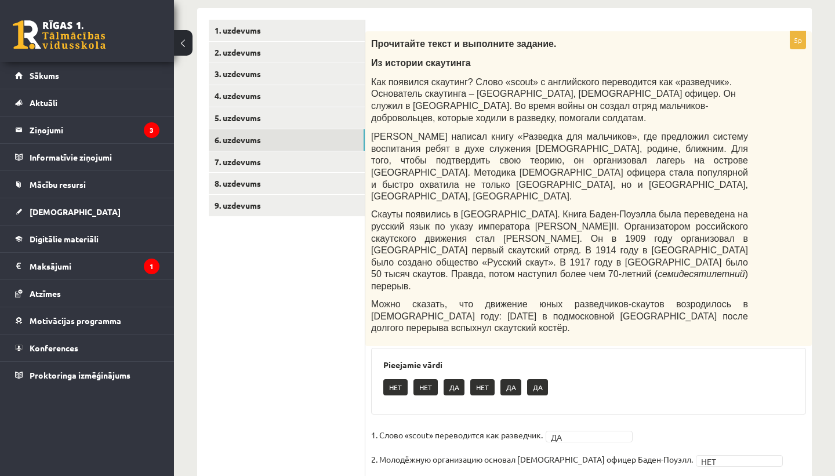
scroll to position [199, 0]
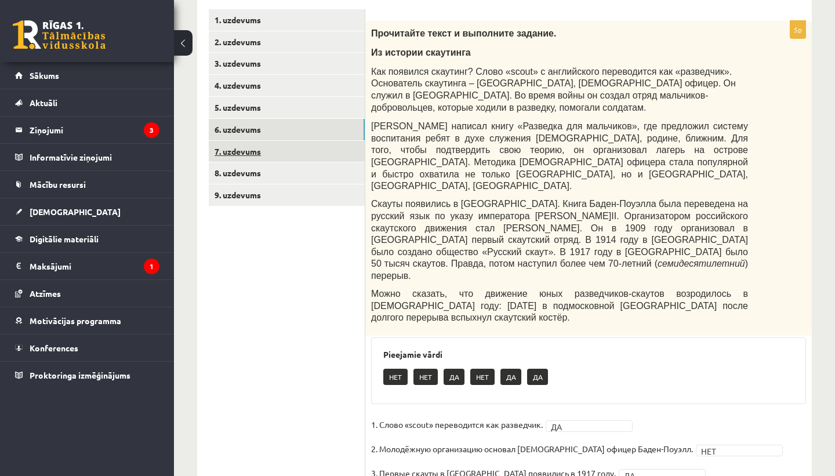
click at [356, 158] on link "7. uzdevums" at bounding box center [287, 151] width 156 height 21
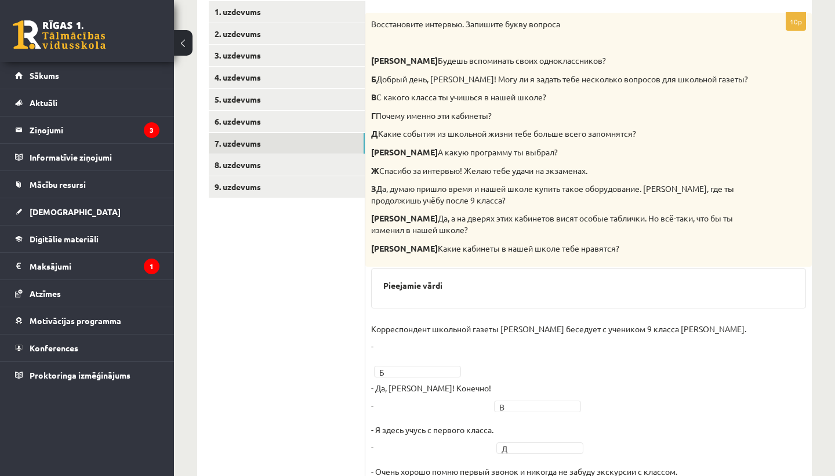
scroll to position [115, 0]
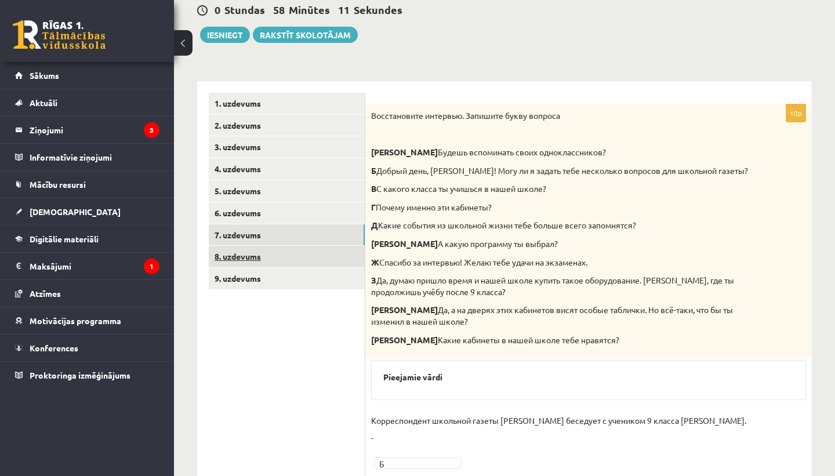
click at [314, 261] on link "8. uzdevums" at bounding box center [287, 256] width 156 height 21
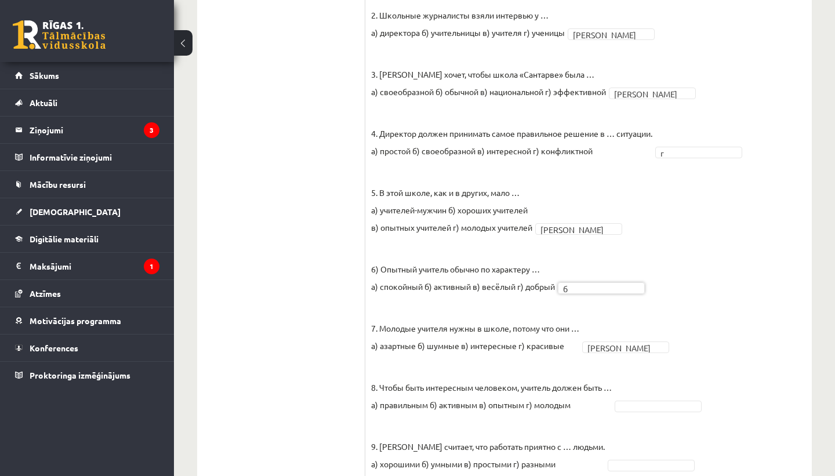
scroll to position [533, 0]
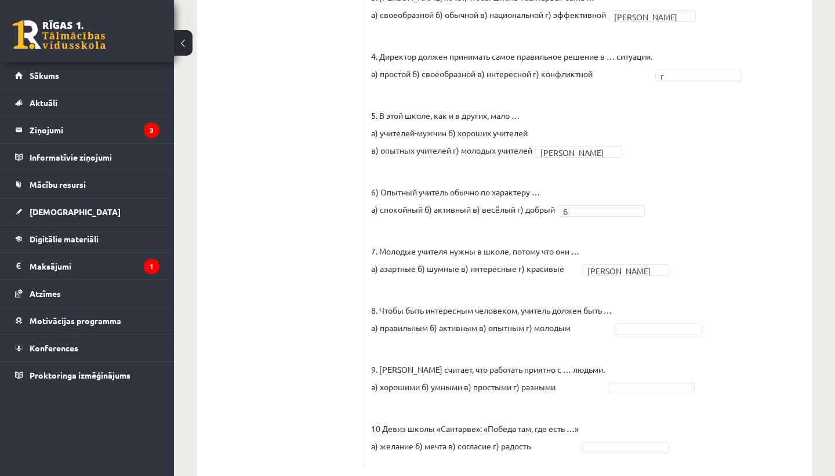
click at [673, 294] on fieldset "1. Недавно школе «Сантарве» в [GEOGRAPHIC_DATA] исполнилось … а) 13 лет б) 33 г…" at bounding box center [588, 166] width 435 height 592
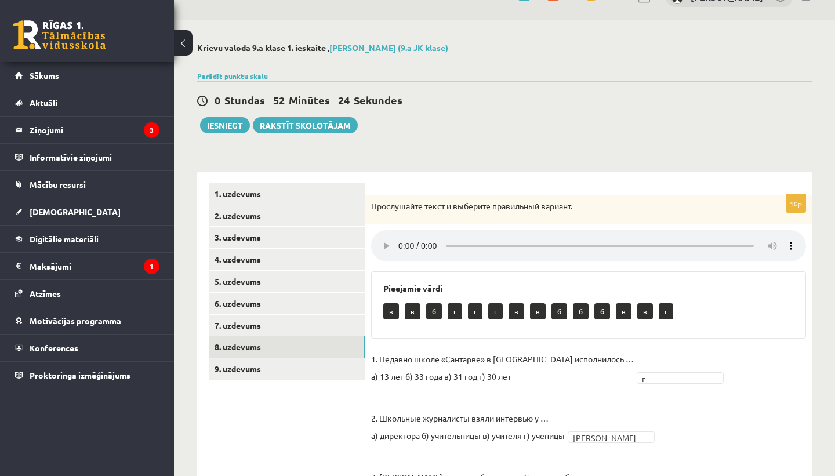
scroll to position [0, 0]
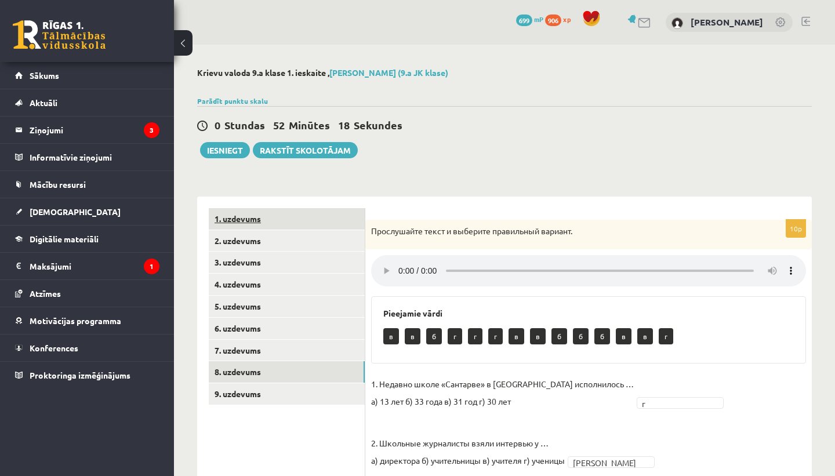
click at [272, 222] on link "1. uzdevums" at bounding box center [287, 218] width 156 height 21
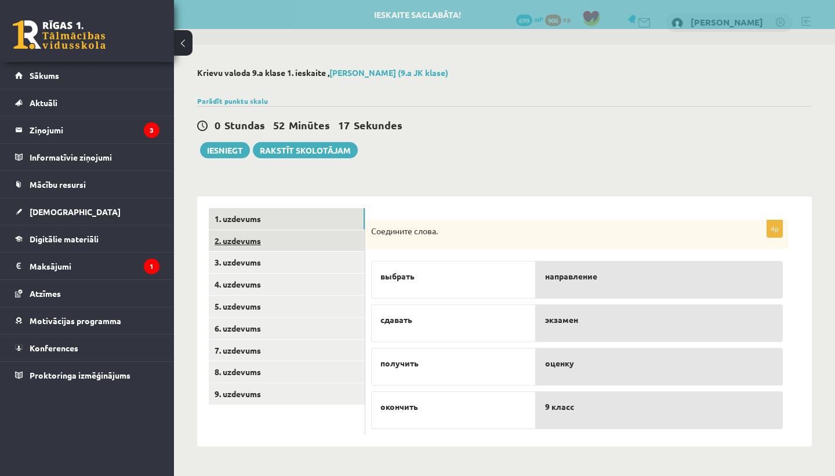
click at [276, 249] on link "2. uzdevums" at bounding box center [287, 240] width 156 height 21
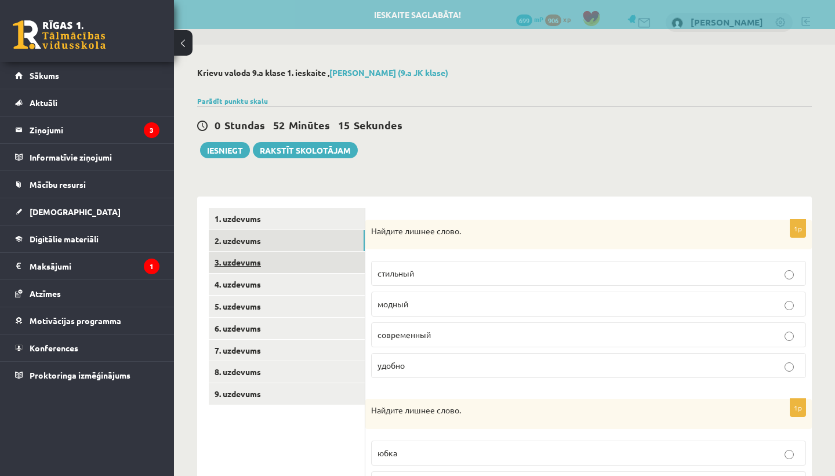
click at [279, 268] on link "3. uzdevums" at bounding box center [287, 262] width 156 height 21
